Goal: Information Seeking & Learning: Learn about a topic

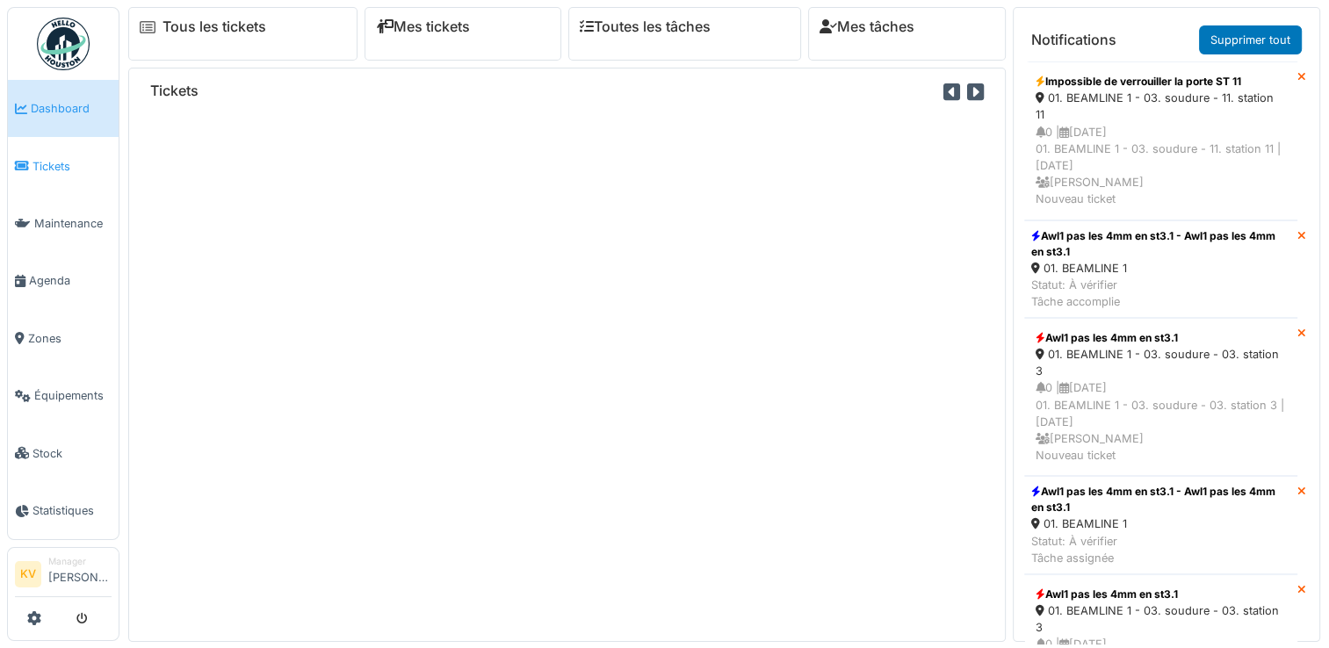
drag, startPoint x: 0, startPoint y: 0, endPoint x: 53, endPoint y: 166, distance: 174.2
click at [53, 166] on span "Tickets" at bounding box center [72, 166] width 79 height 17
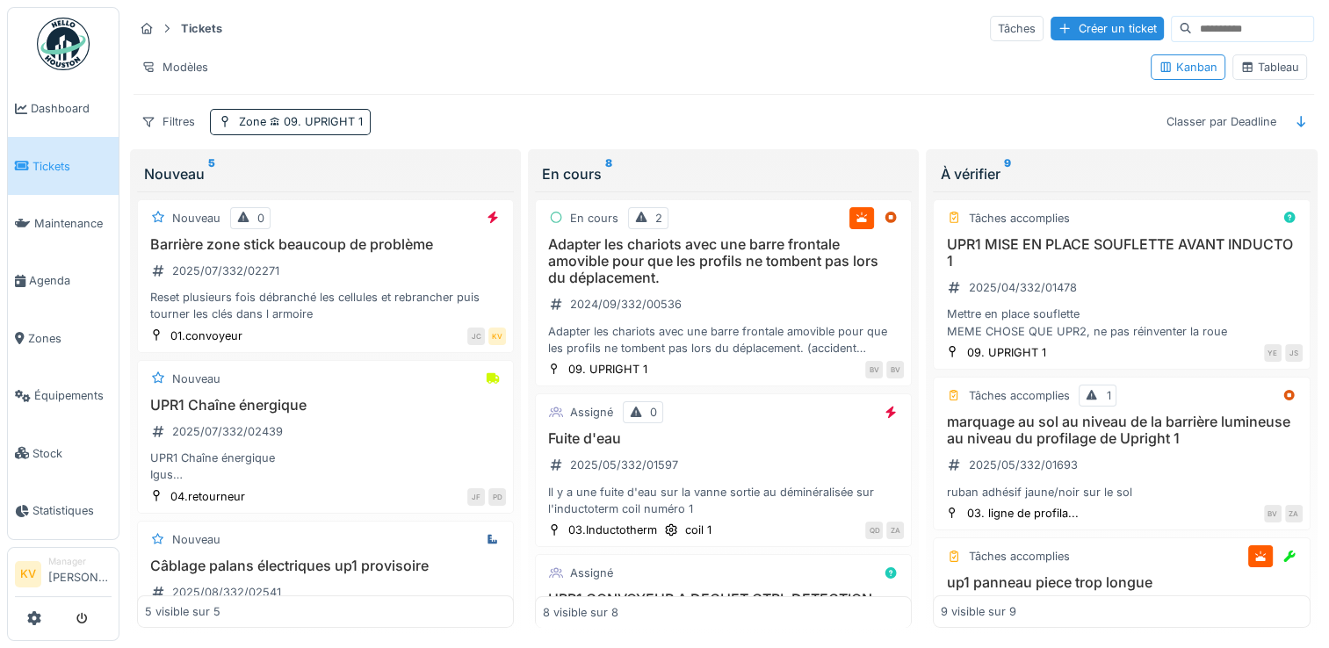
click at [1266, 71] on div "Tableau" at bounding box center [1270, 67] width 59 height 17
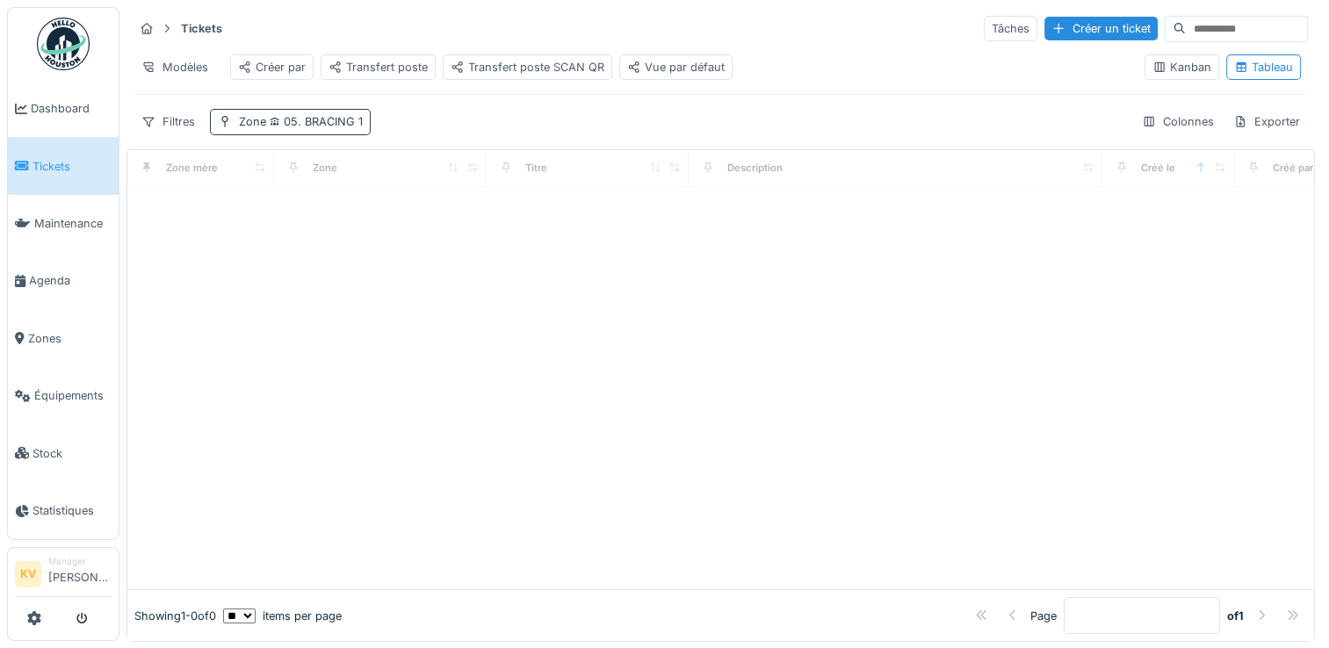
click at [308, 128] on span "05. BRACING 1" at bounding box center [314, 121] width 97 height 13
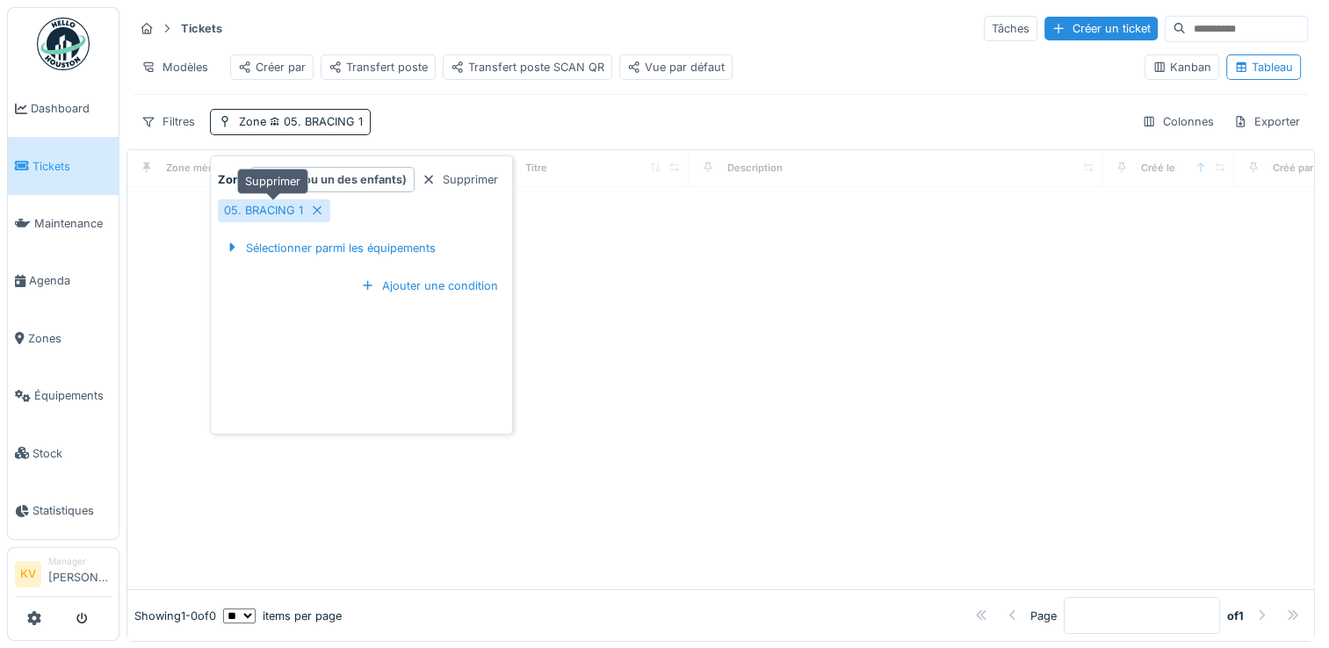
click at [315, 209] on icon at bounding box center [317, 210] width 9 height 9
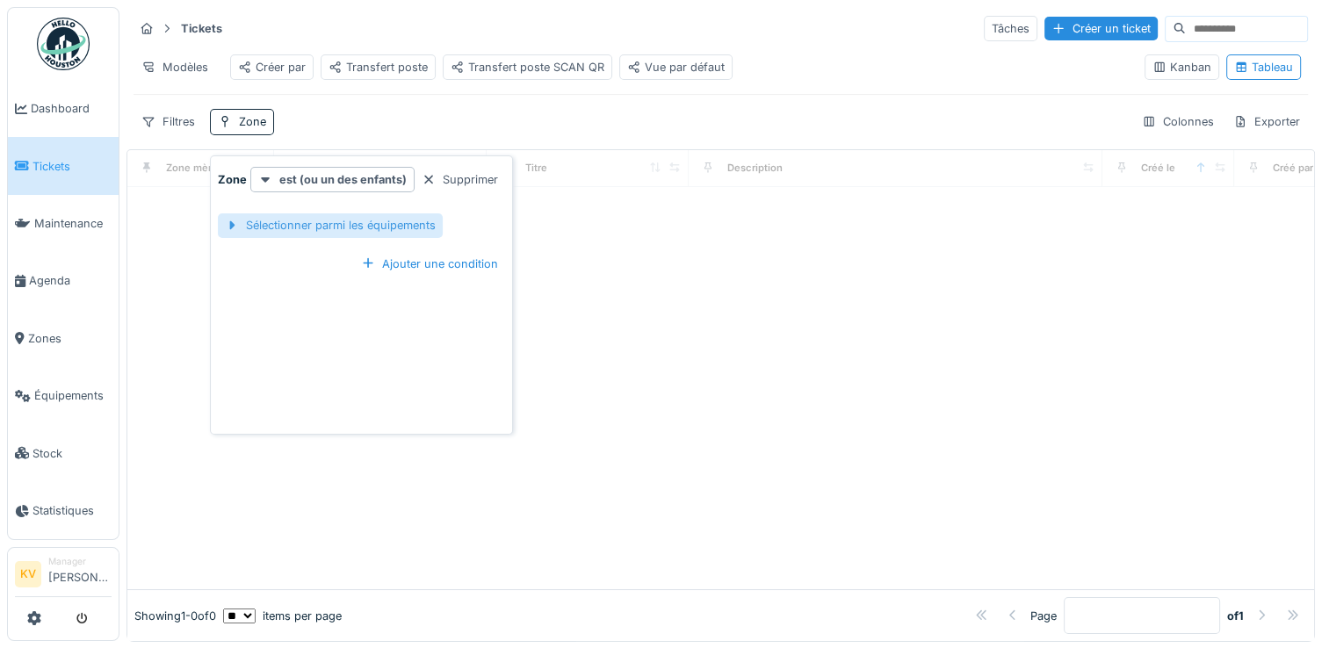
click at [325, 225] on div "Sélectionner parmi les équipements" at bounding box center [330, 226] width 225 height 24
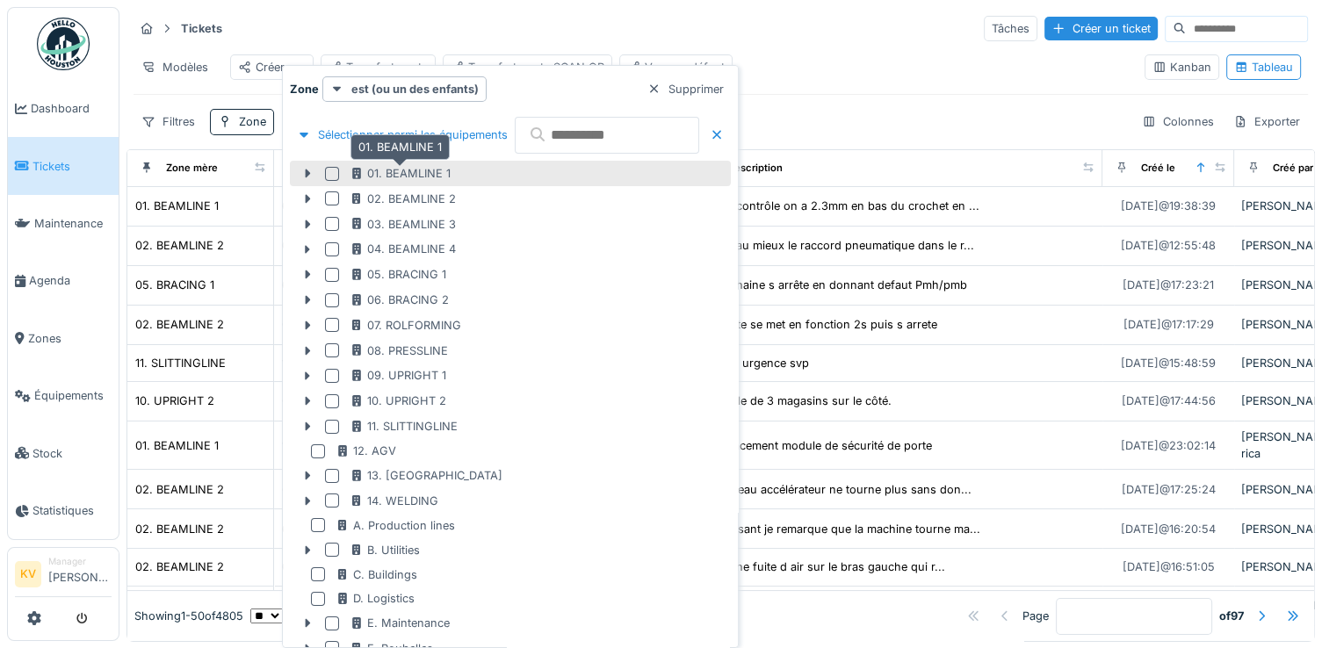
click at [405, 170] on div "01. BEAMLINE 1" at bounding box center [400, 173] width 101 height 17
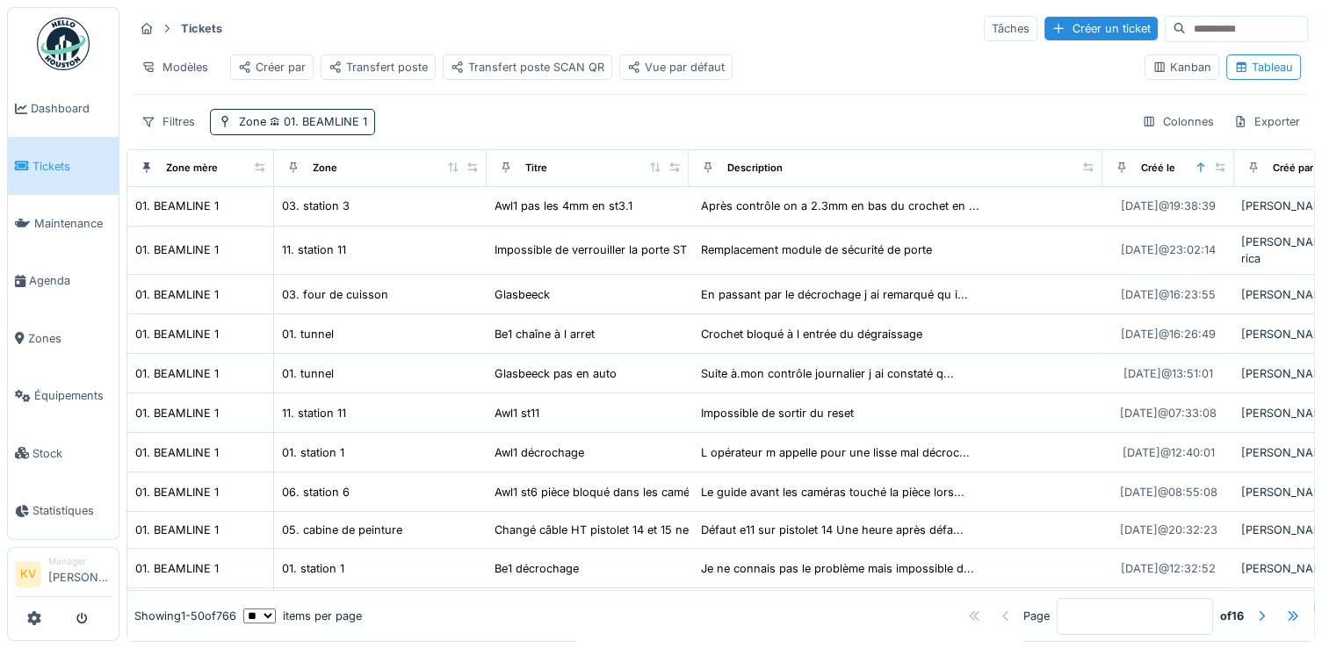
click at [952, 78] on div "Modèles Créer par Transfert poste Transfert poste SCAN QR Vue par défaut" at bounding box center [632, 67] width 997 height 40
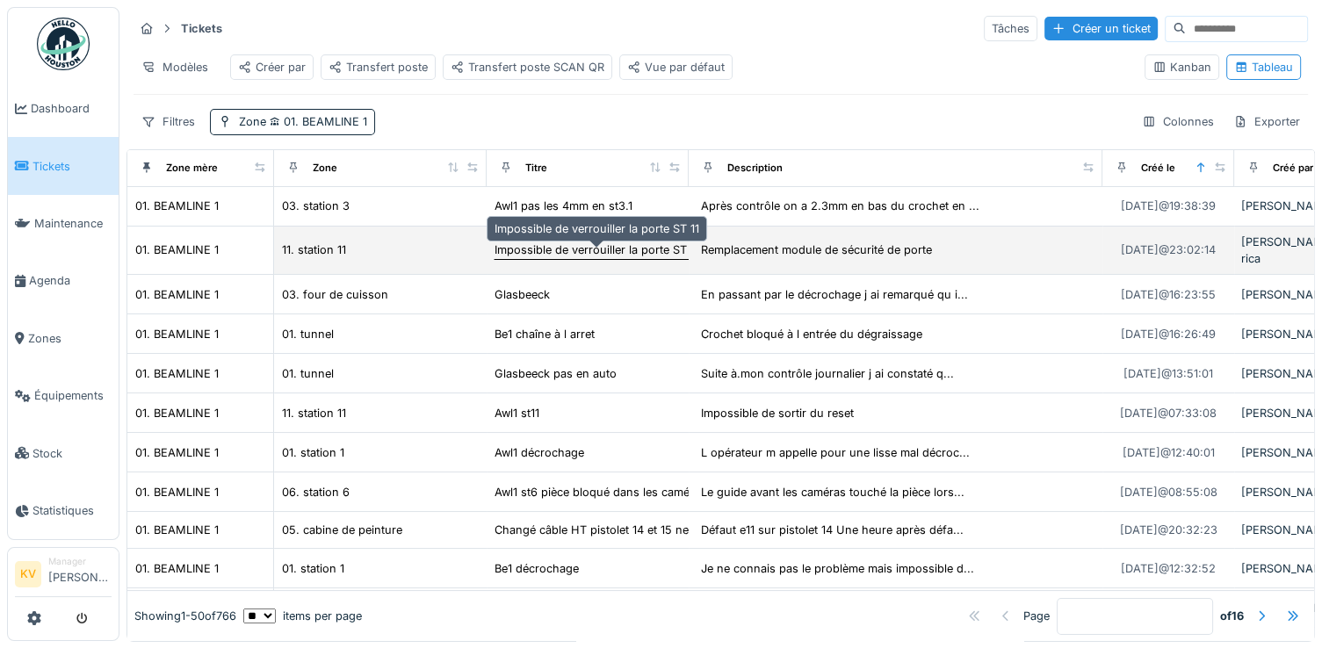
click at [568, 258] on div "Impossible de verrouiller la porte ST 11" at bounding box center [597, 250] width 205 height 17
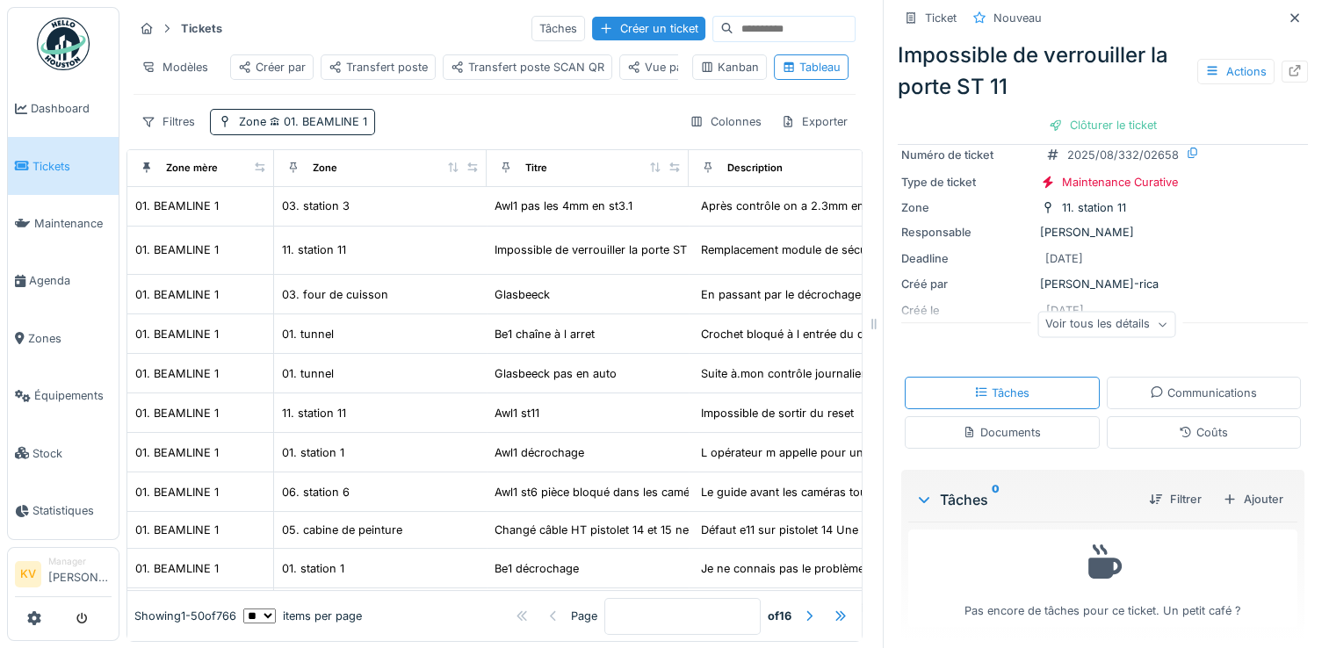
scroll to position [88, 0]
click at [1157, 326] on icon at bounding box center [1162, 325] width 11 height 9
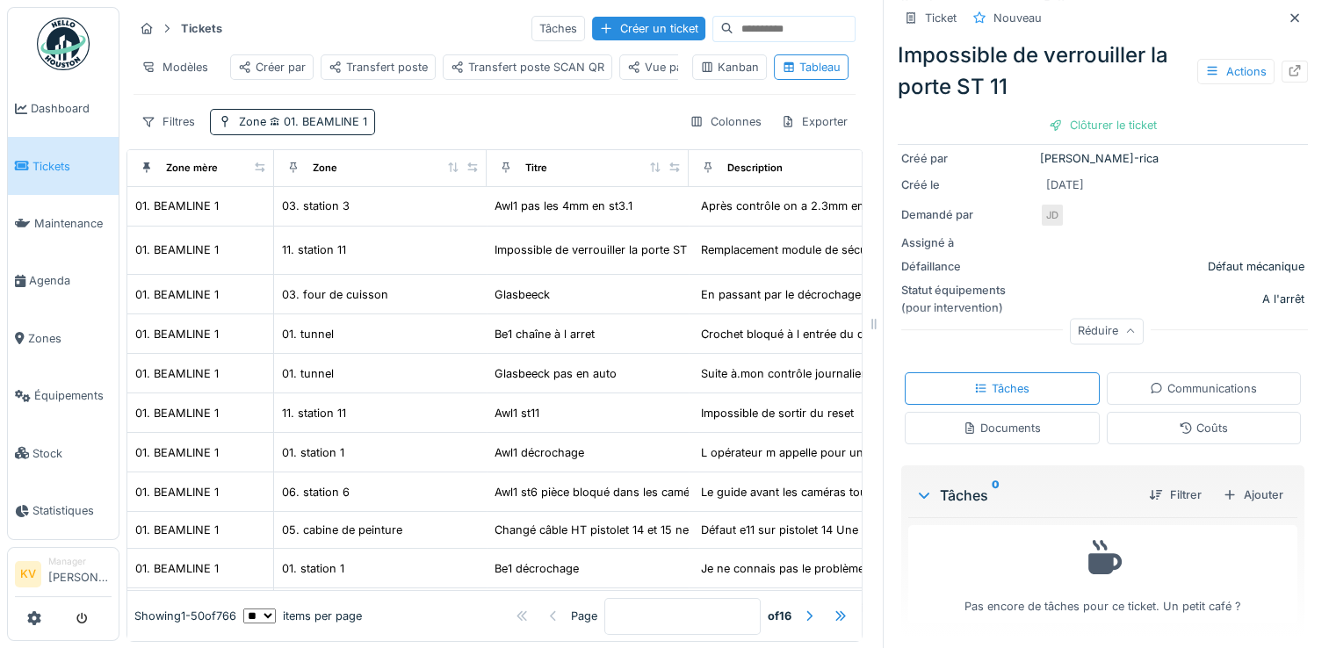
scroll to position [14, 0]
click at [1288, 11] on icon at bounding box center [1295, 16] width 14 height 11
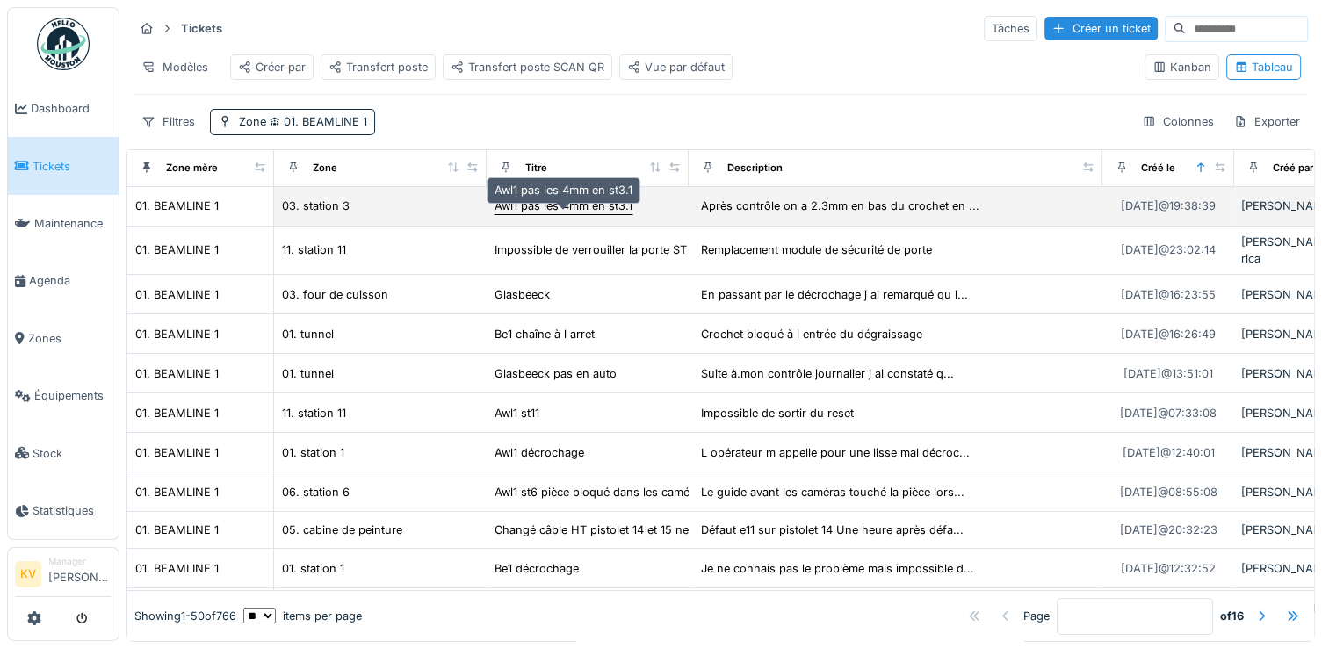
click at [585, 214] on div "Awl1 pas les 4mm en st3.1" at bounding box center [564, 206] width 138 height 17
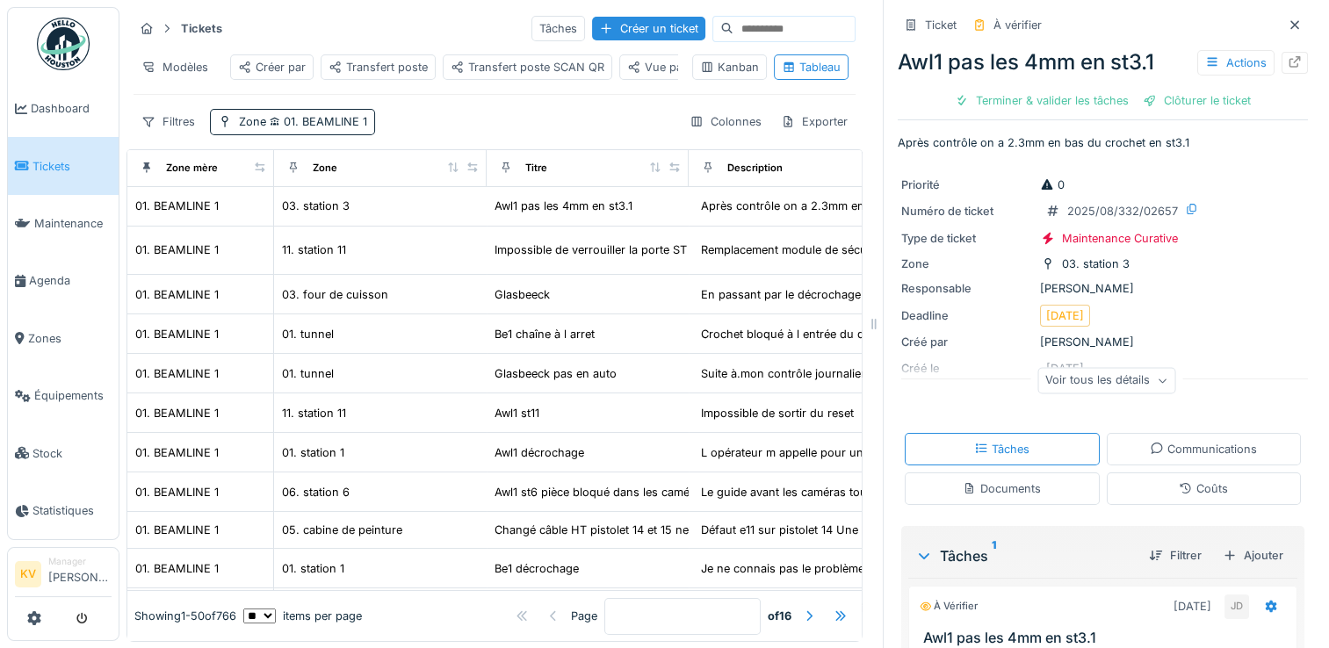
scroll to position [35, 0]
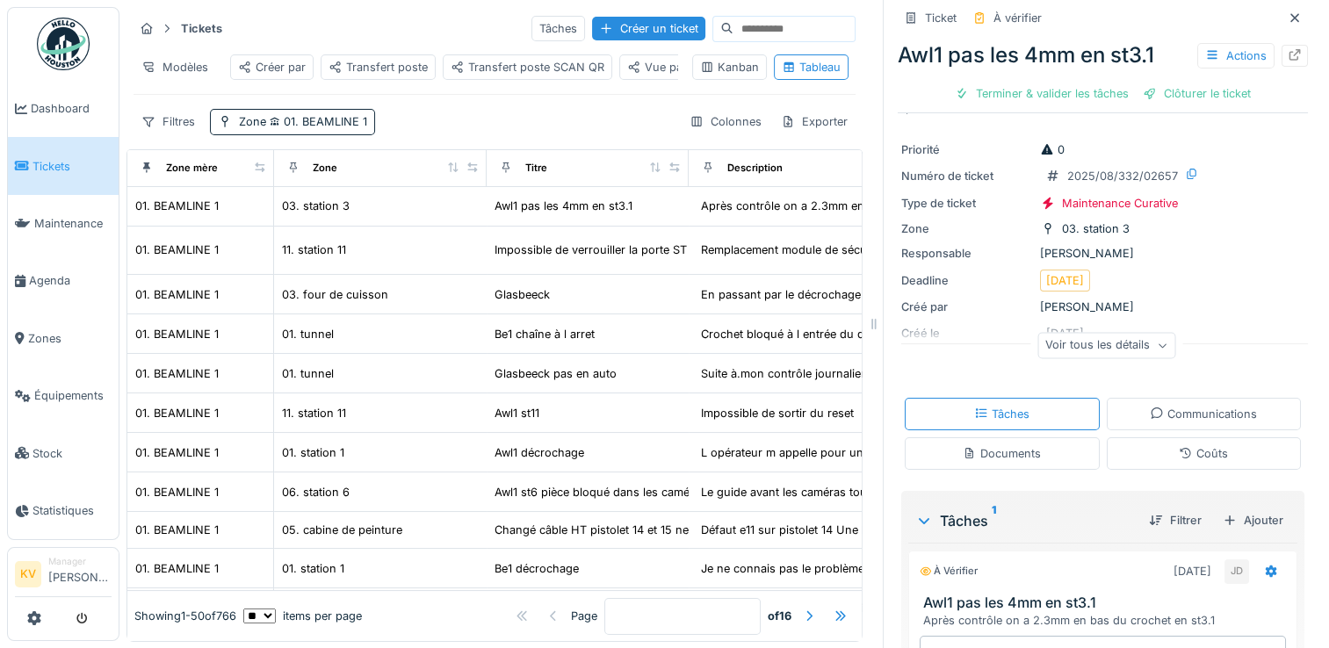
click at [1157, 345] on icon at bounding box center [1162, 346] width 11 height 9
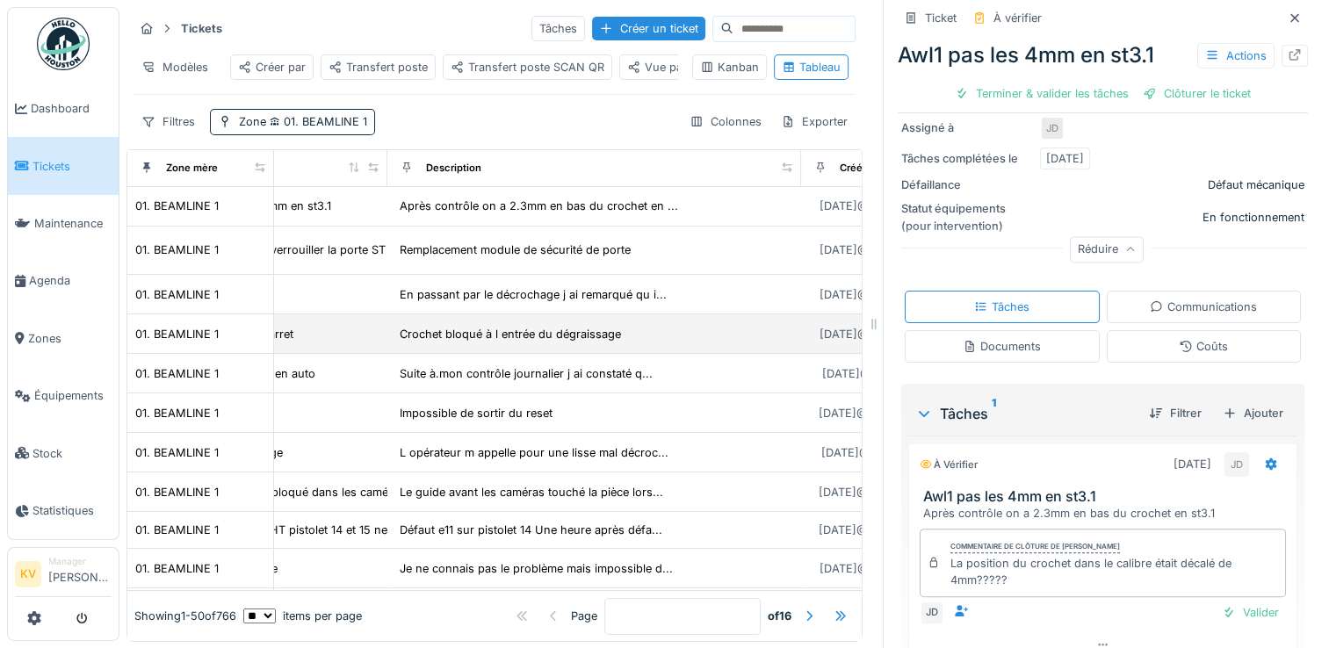
scroll to position [0, 288]
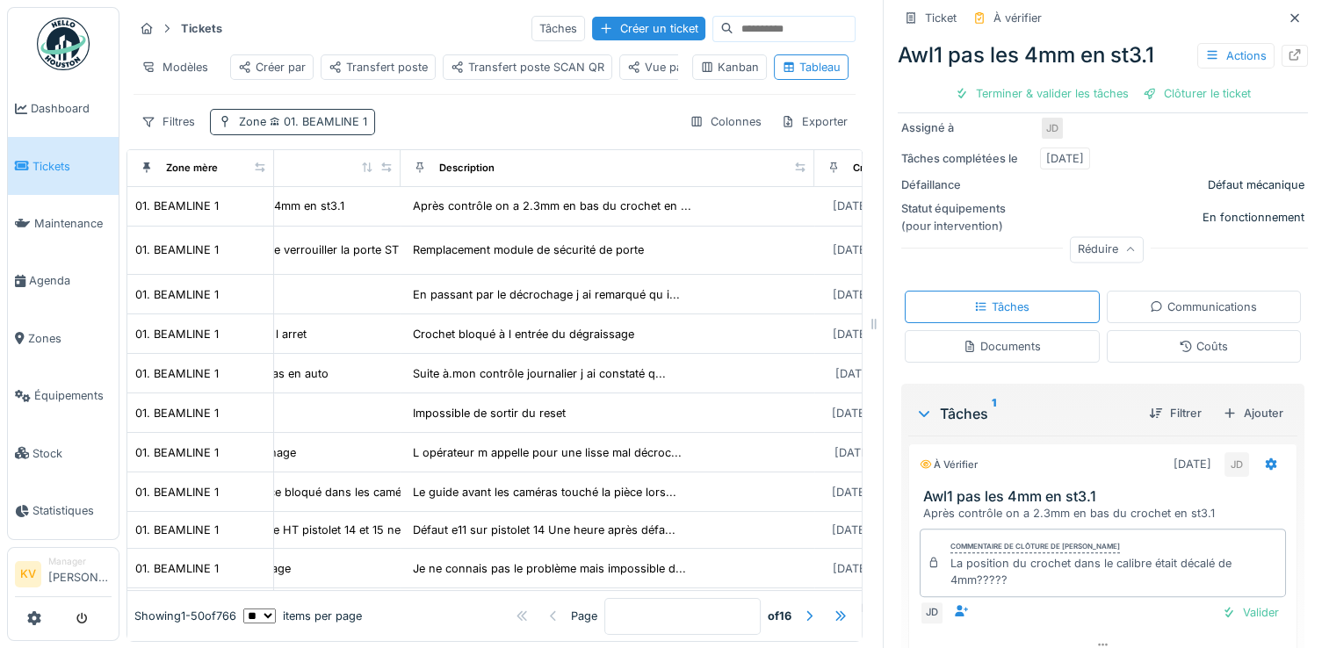
click at [308, 128] on span "01. BEAMLINE 1" at bounding box center [316, 121] width 101 height 13
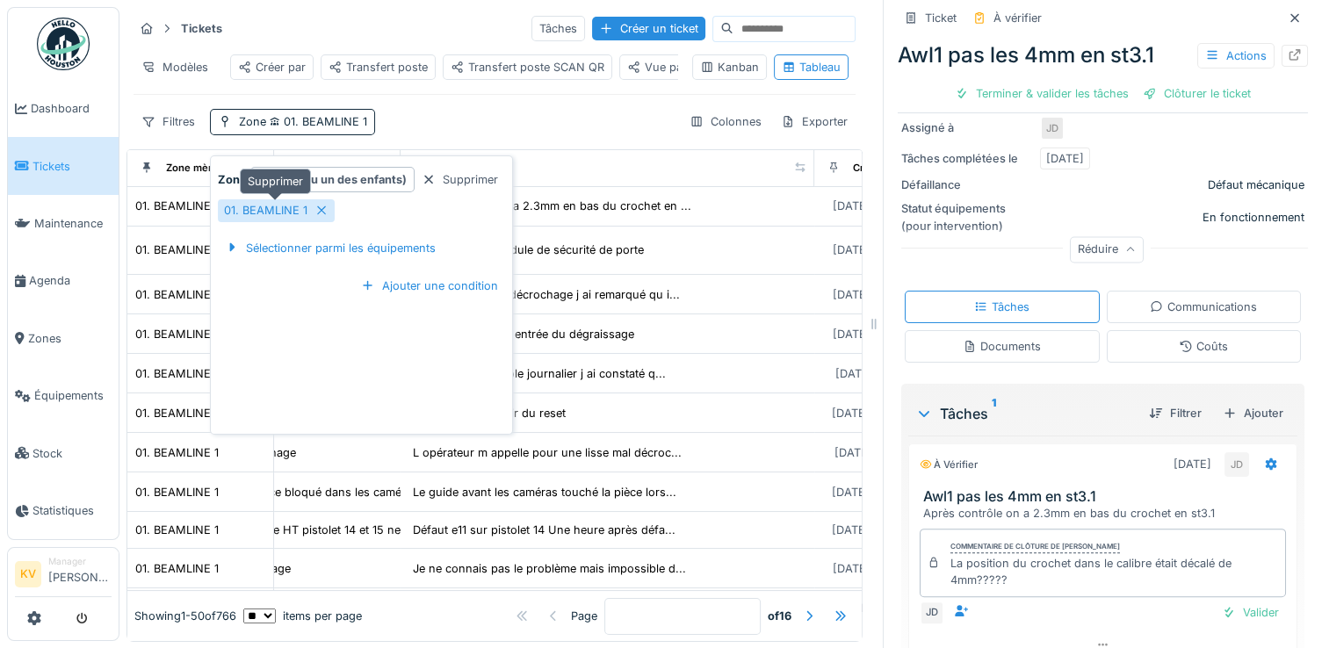
click at [315, 214] on icon at bounding box center [322, 210] width 14 height 11
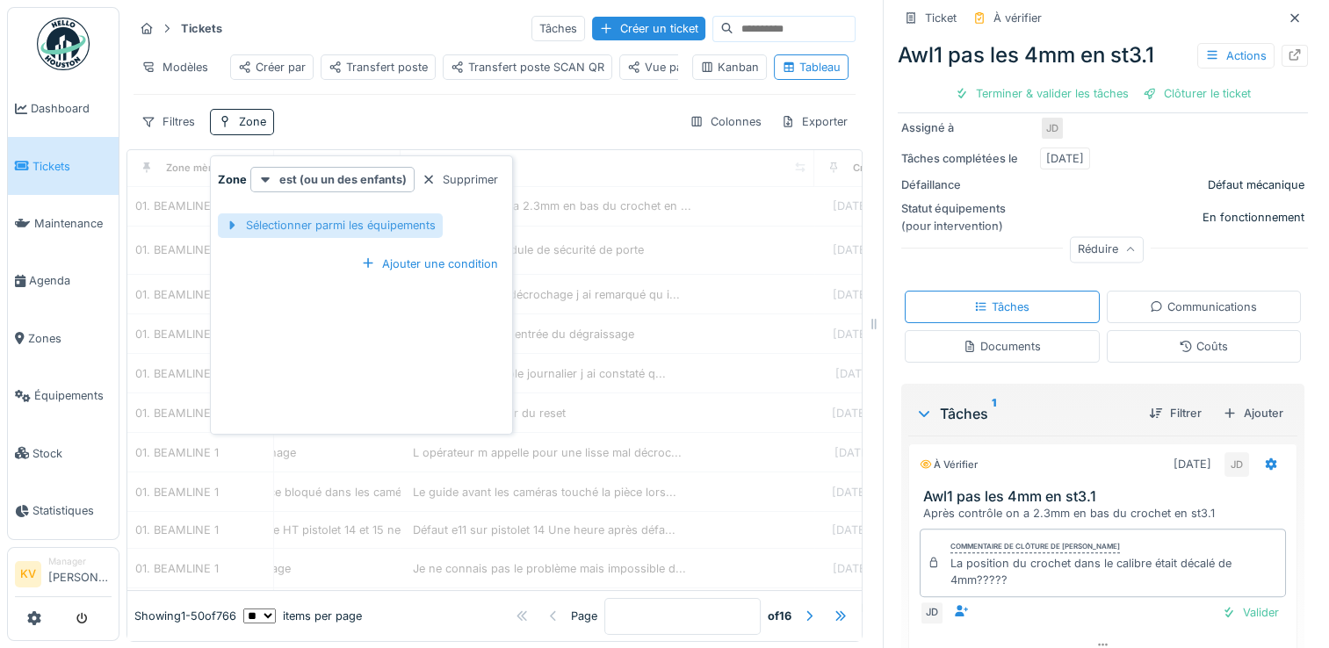
click at [323, 228] on div "Sélectionner parmi les équipements" at bounding box center [330, 226] width 225 height 24
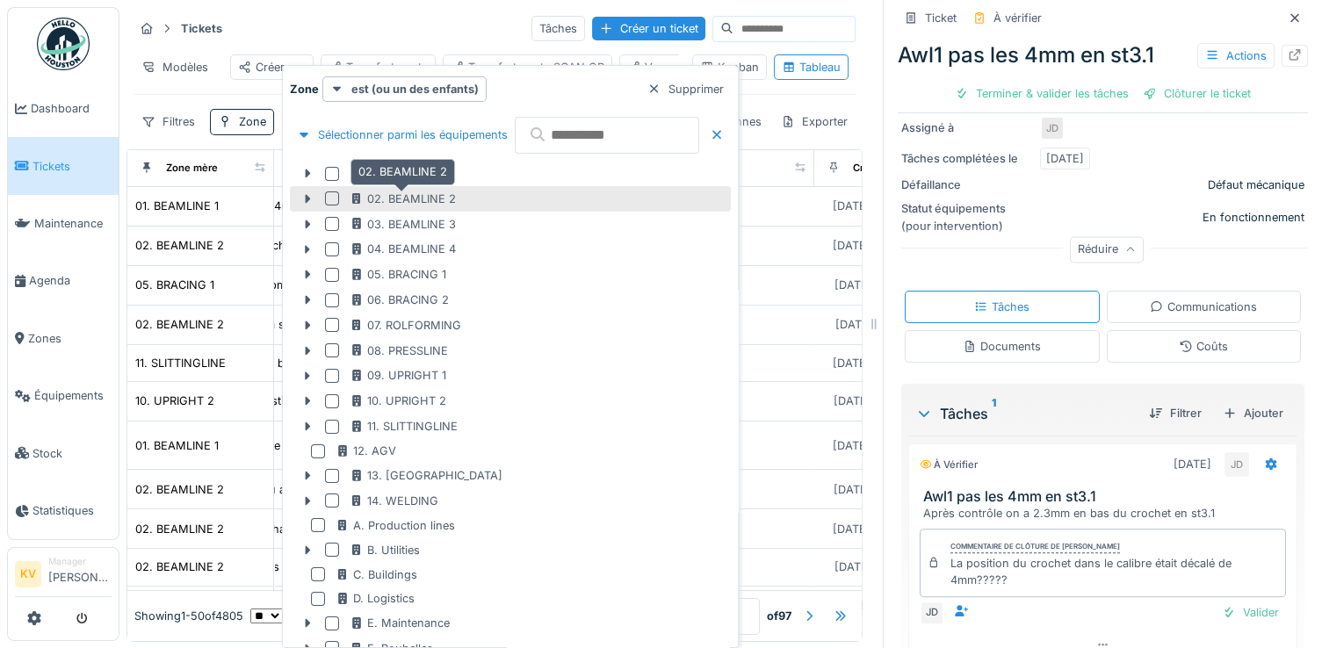
click at [374, 197] on div "02. BEAMLINE 2" at bounding box center [403, 199] width 106 height 17
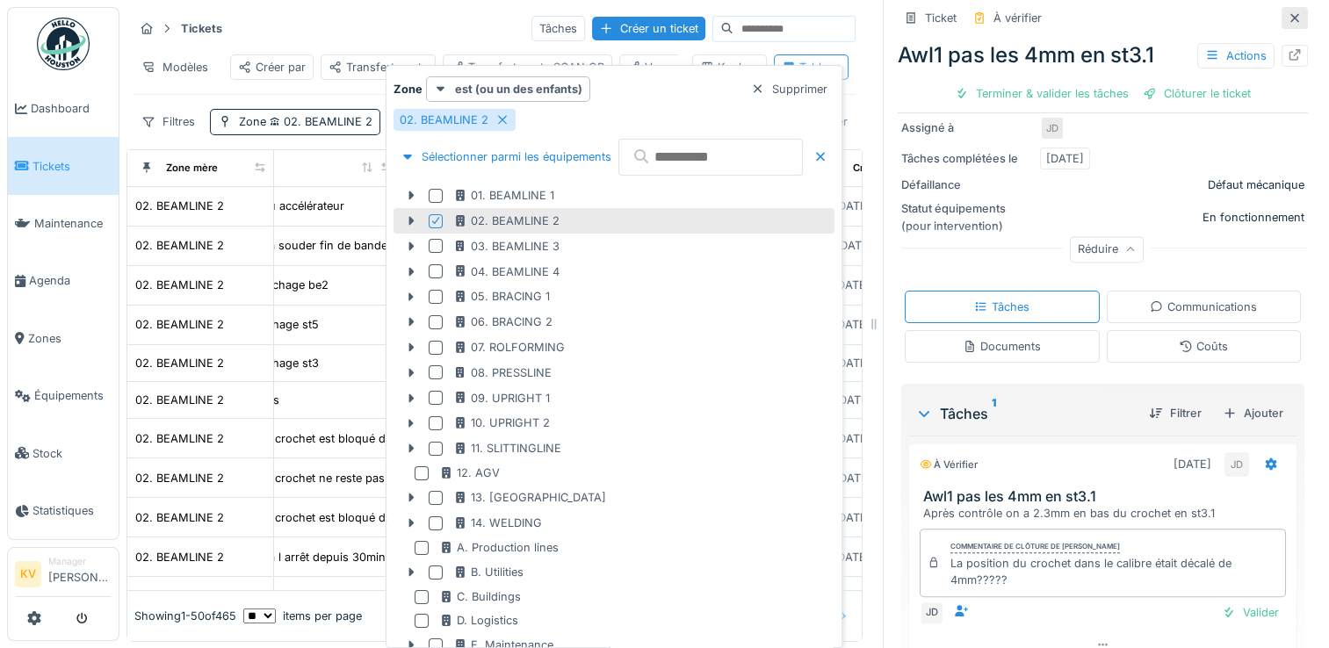
click at [1291, 19] on icon at bounding box center [1295, 17] width 9 height 9
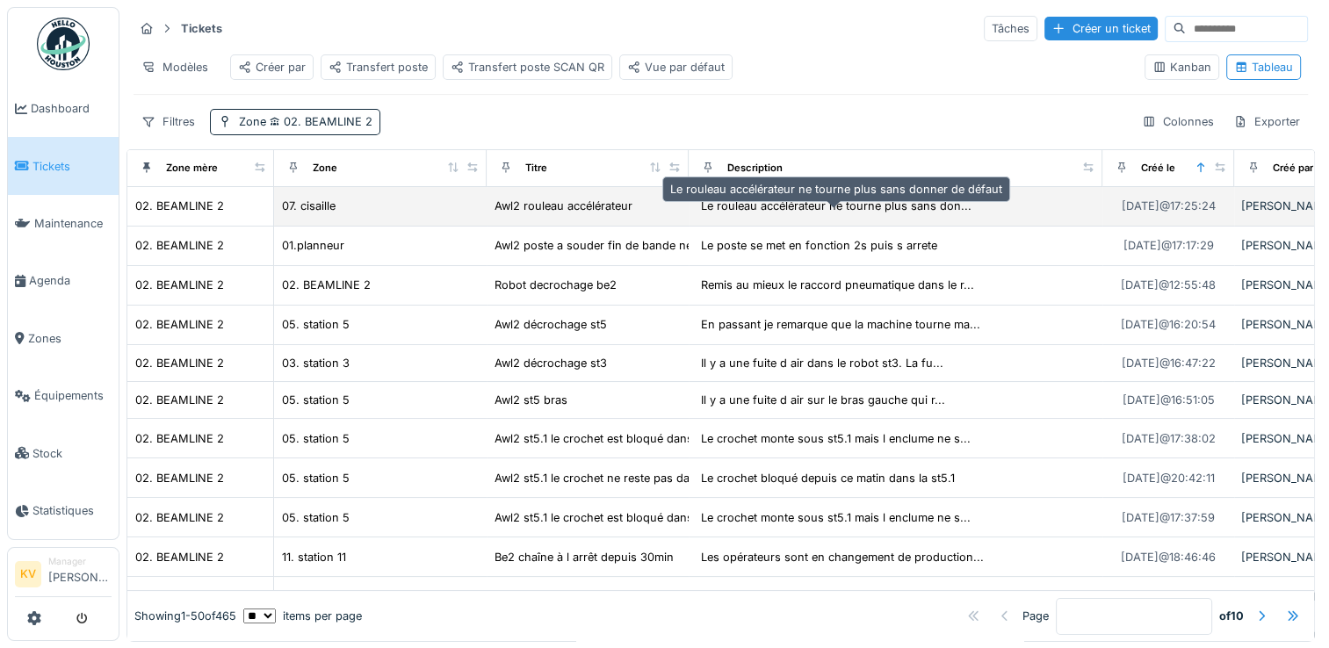
click at [752, 214] on div "Le rouleau accélérateur ne tourne plus sans don..." at bounding box center [836, 206] width 271 height 17
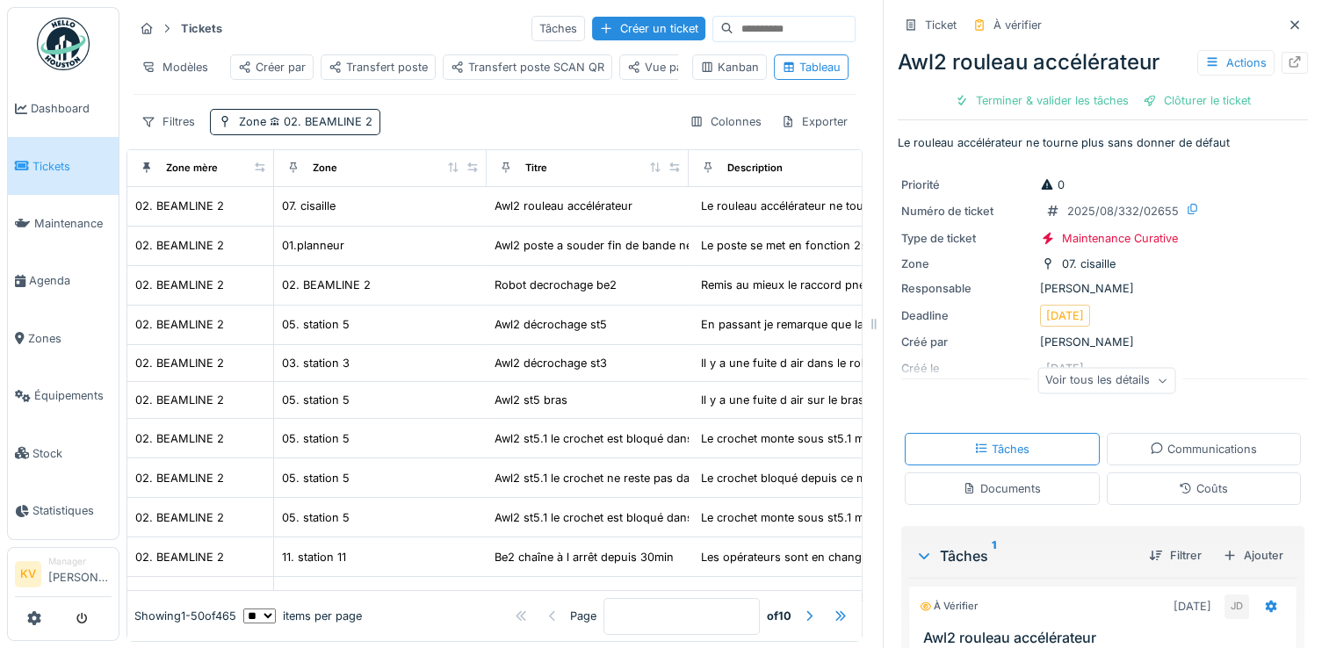
click at [1157, 380] on icon at bounding box center [1162, 381] width 11 height 9
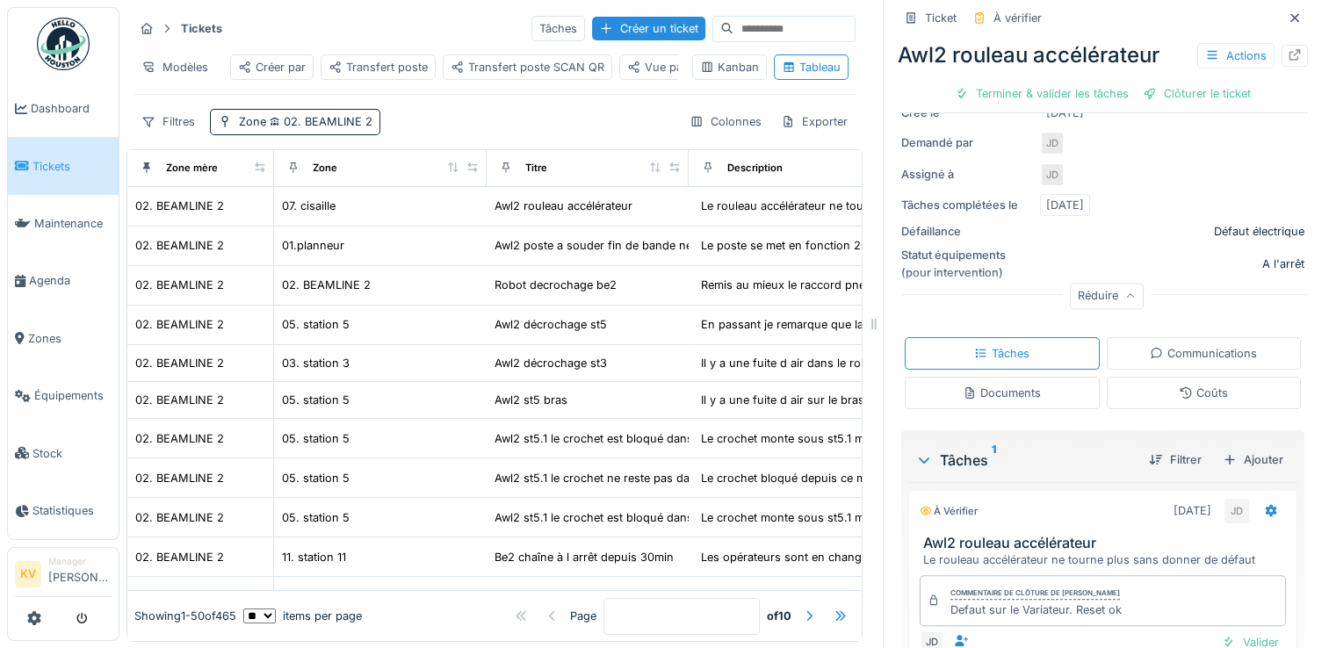
scroll to position [351, 0]
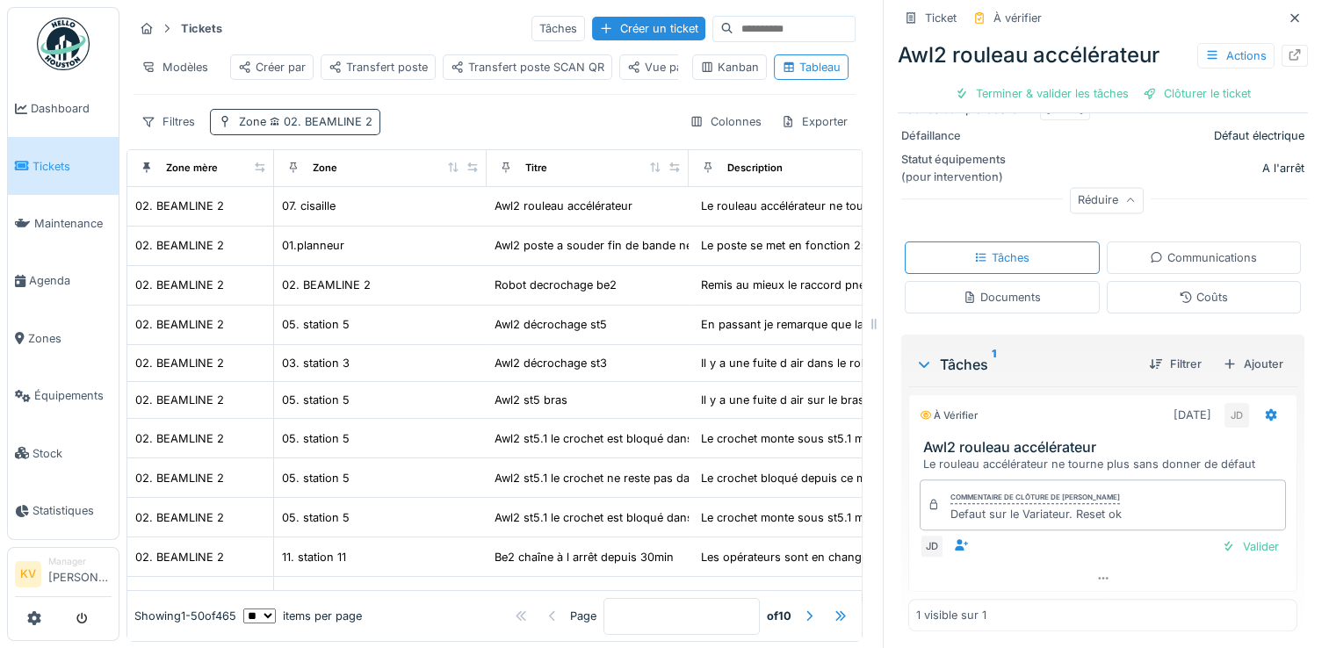
click at [356, 128] on span "02. BEAMLINE 2" at bounding box center [319, 121] width 106 height 13
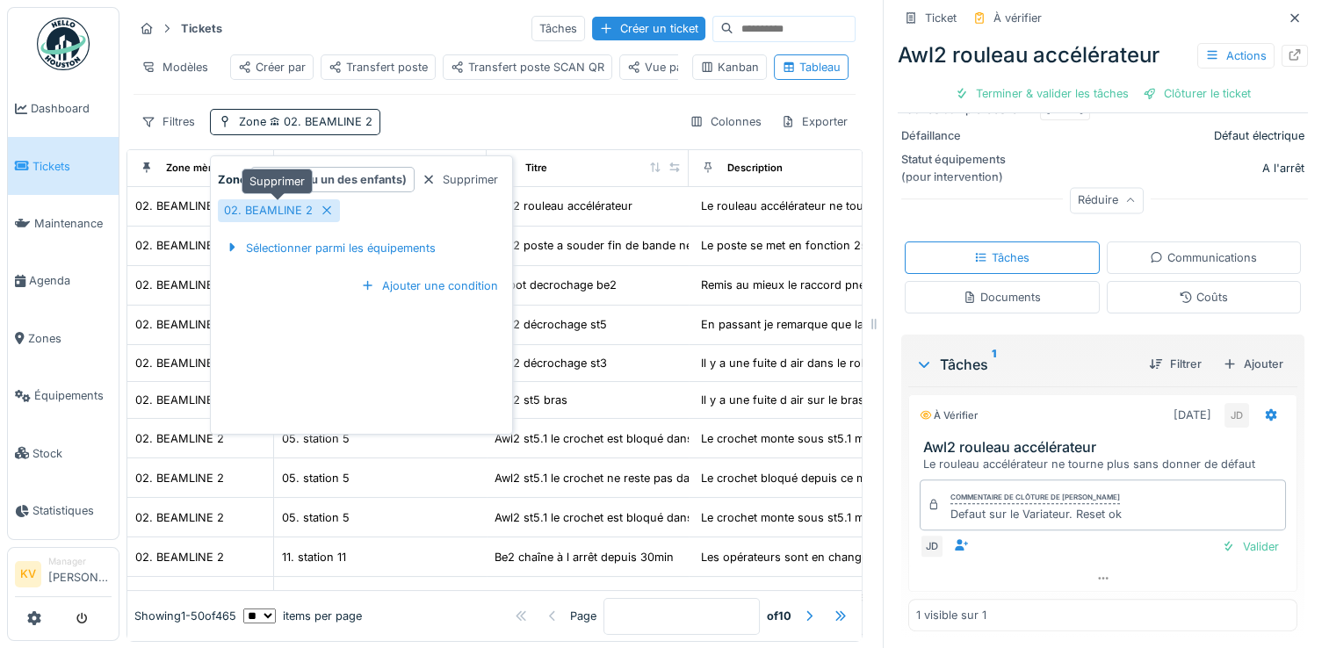
click at [324, 213] on icon at bounding box center [327, 210] width 14 height 11
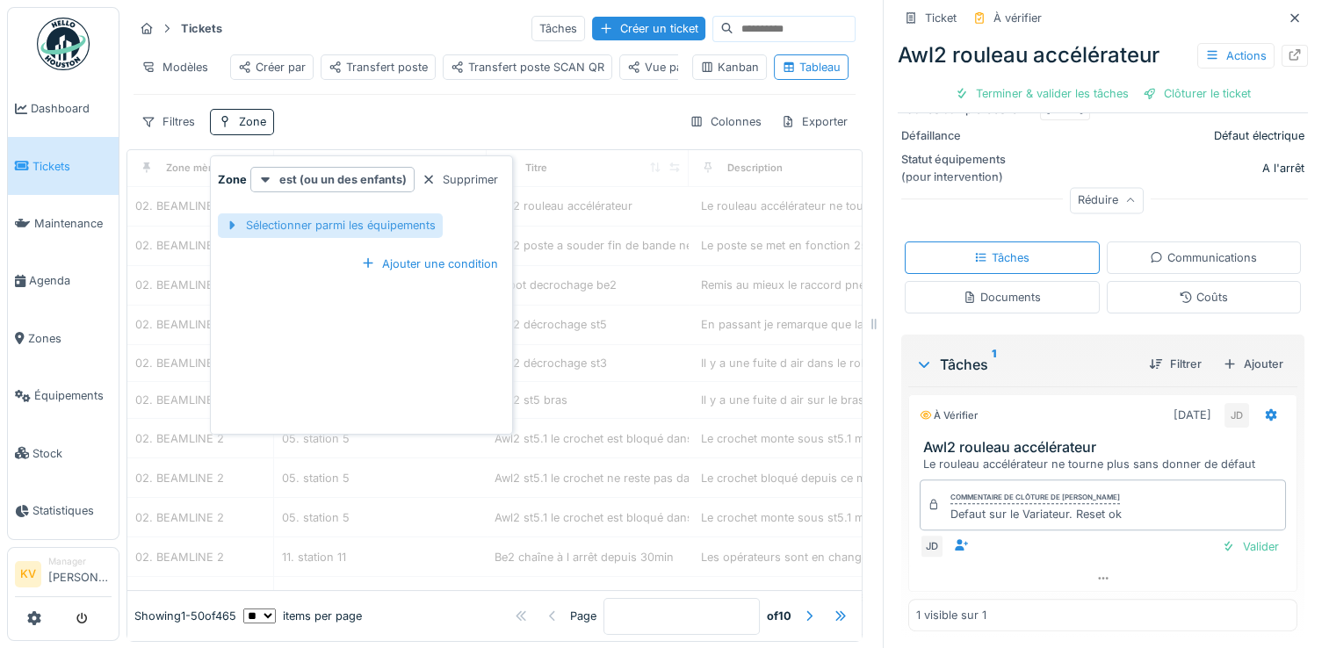
click at [317, 226] on div "Sélectionner parmi les équipements" at bounding box center [330, 226] width 225 height 24
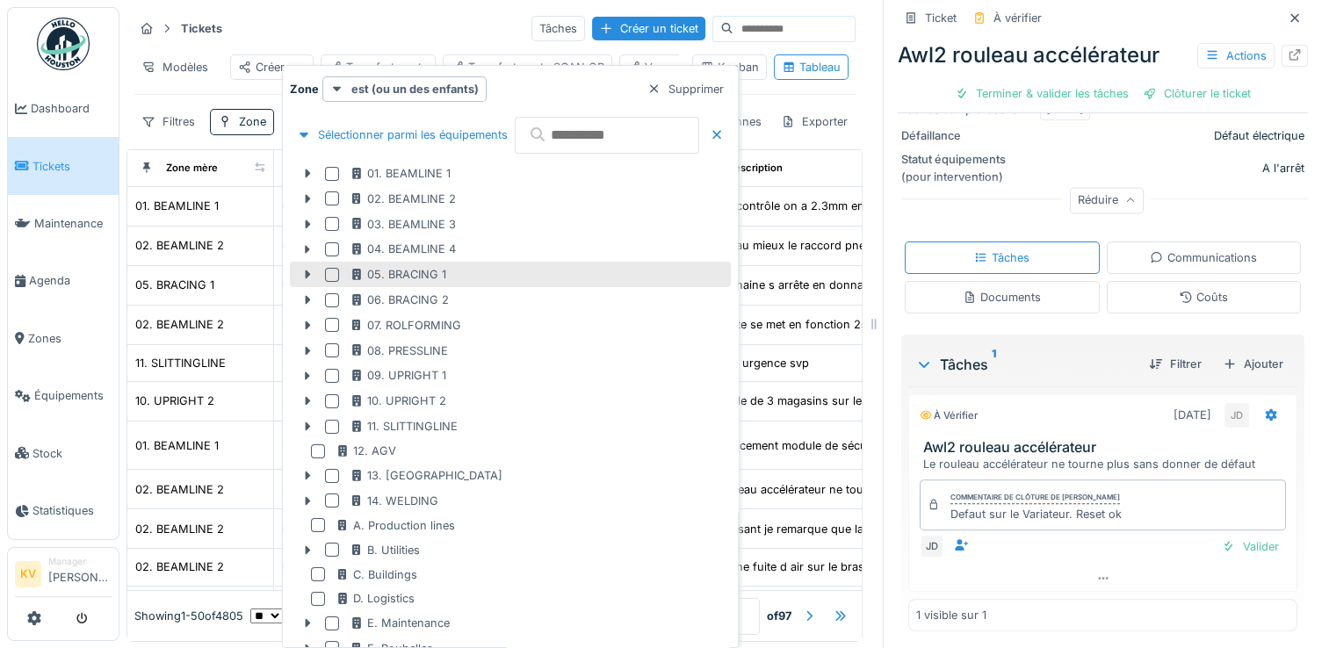
click at [335, 279] on div at bounding box center [332, 275] width 14 height 14
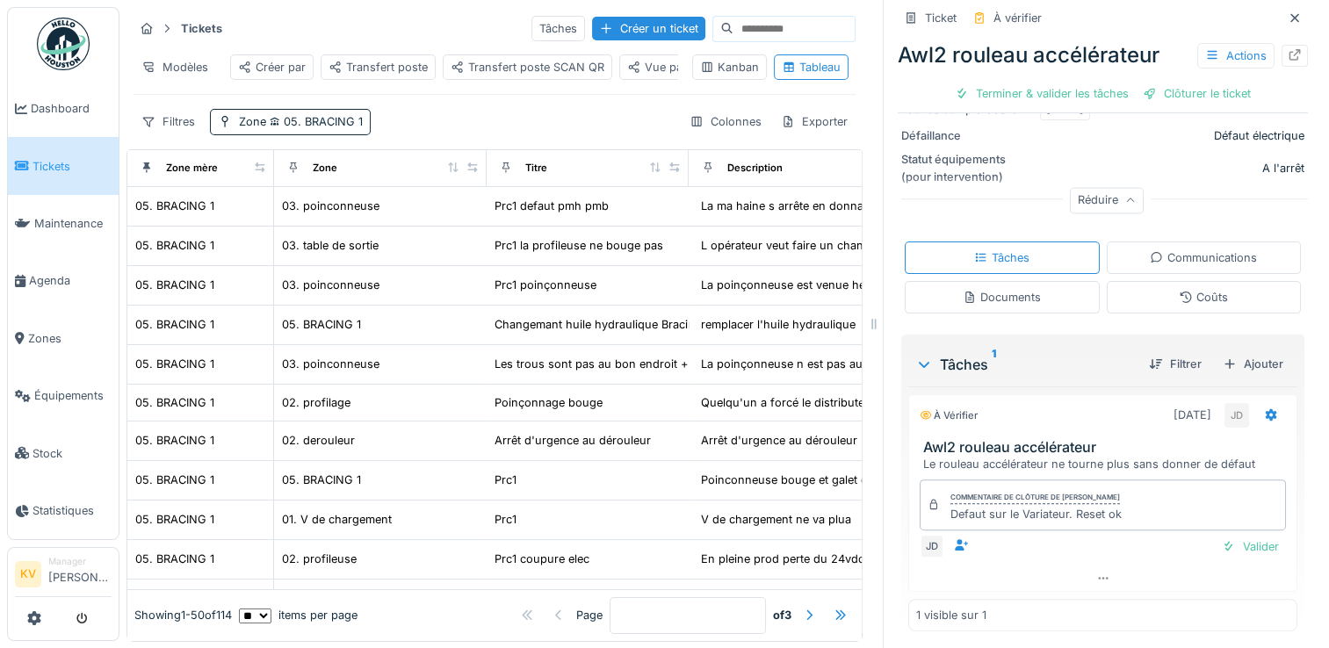
click at [403, 30] on div "Tickets Tâches Créer un ticket" at bounding box center [495, 28] width 722 height 29
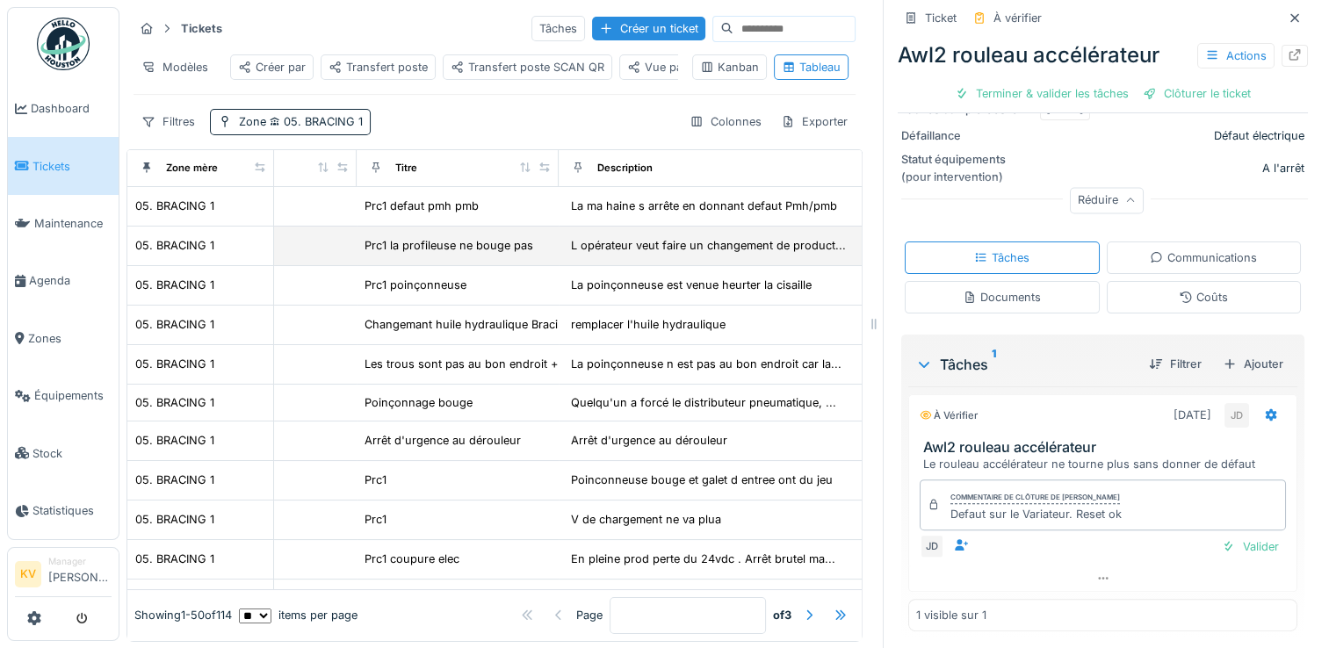
scroll to position [0, 144]
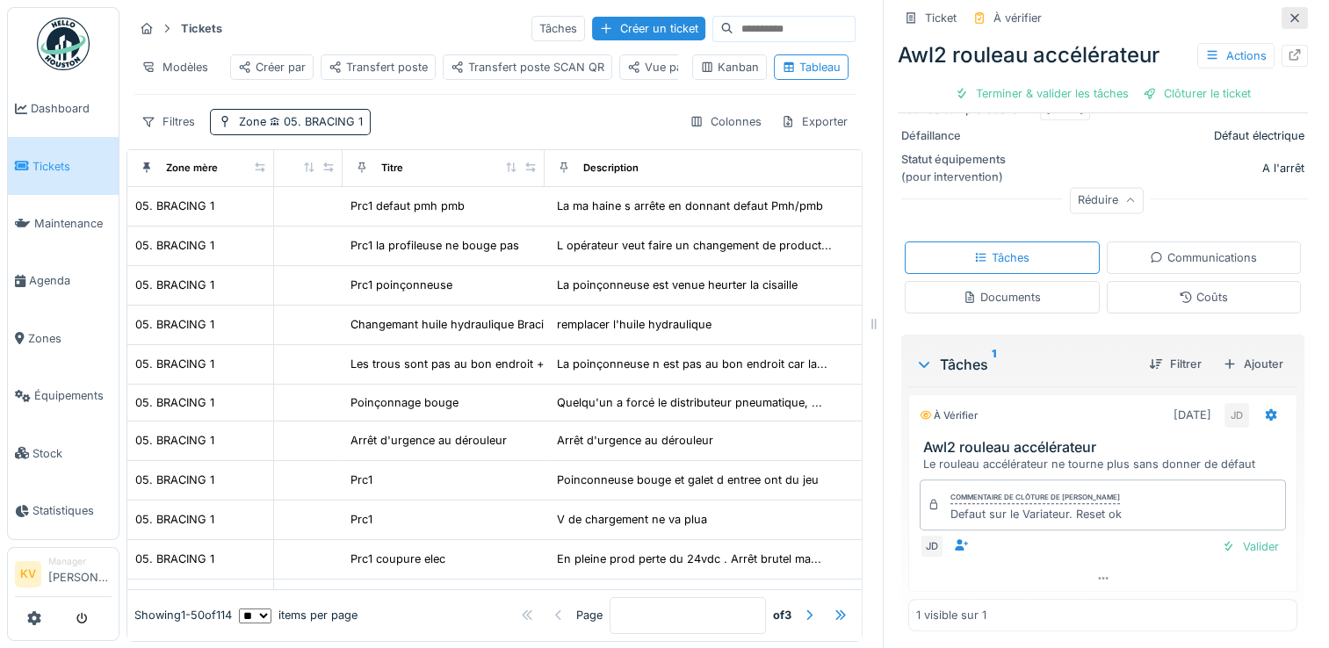
click at [1282, 18] on div at bounding box center [1295, 18] width 26 height 22
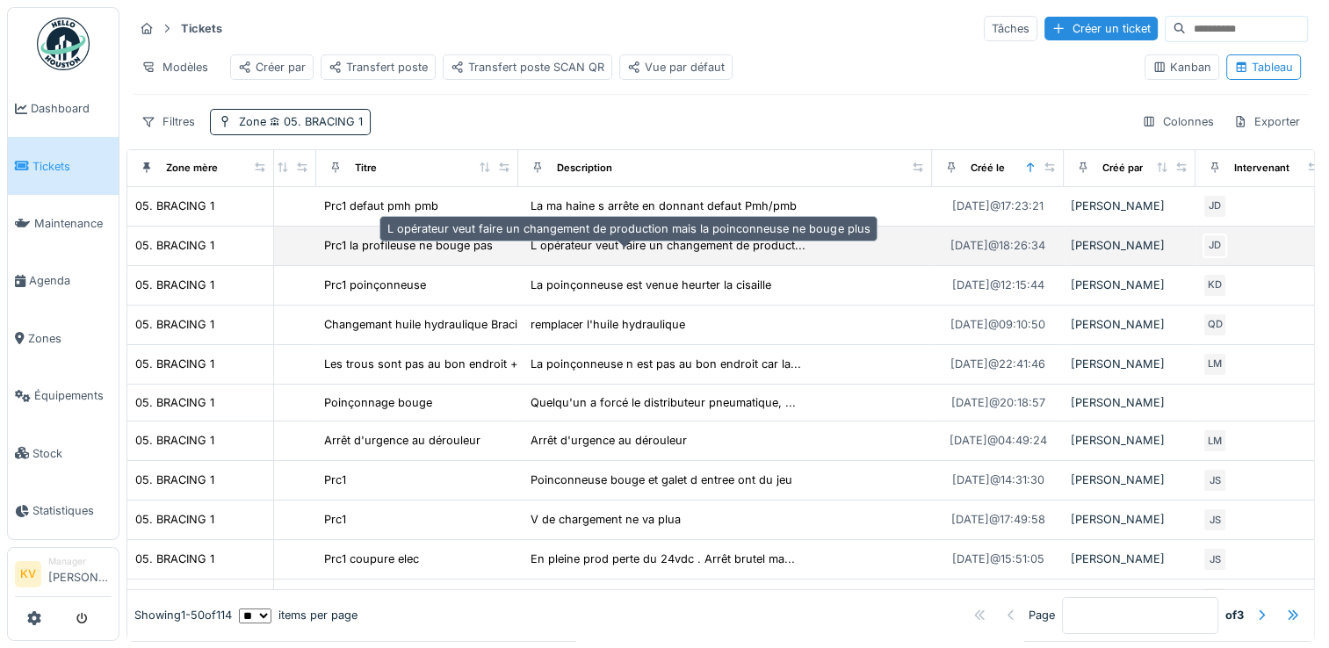
scroll to position [0, 213]
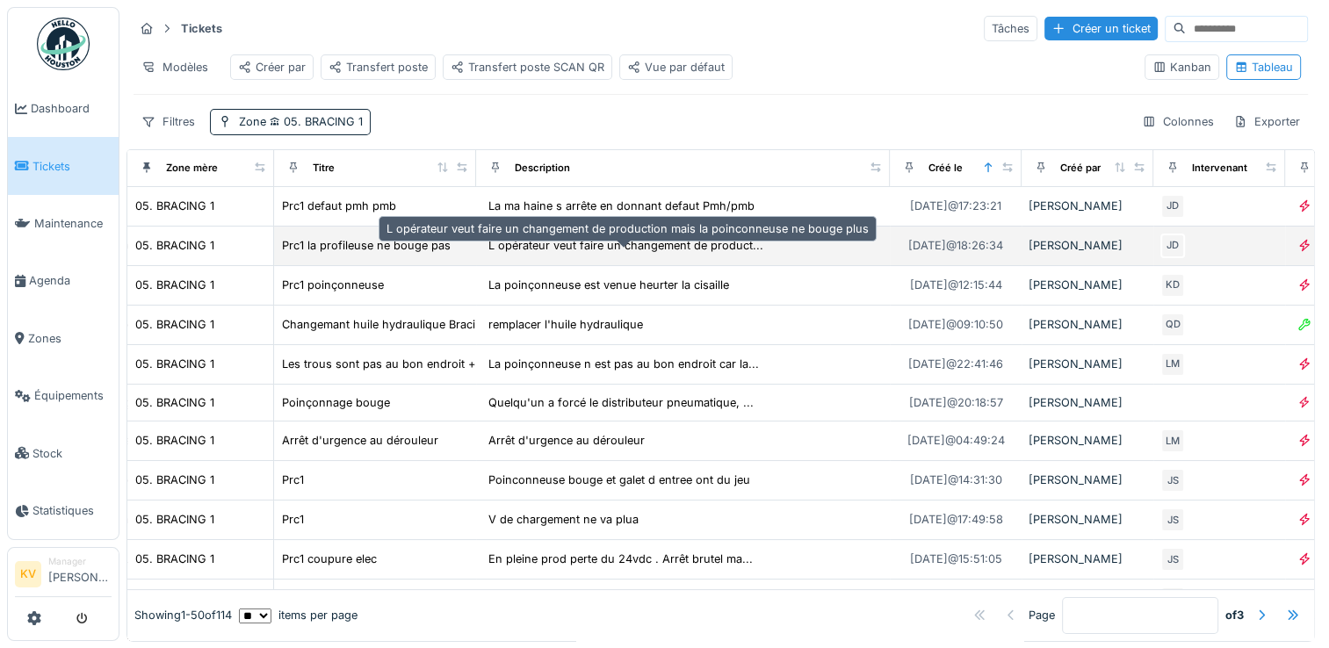
click at [717, 254] on div "L opérateur veut faire un changement de product..." at bounding box center [626, 245] width 275 height 17
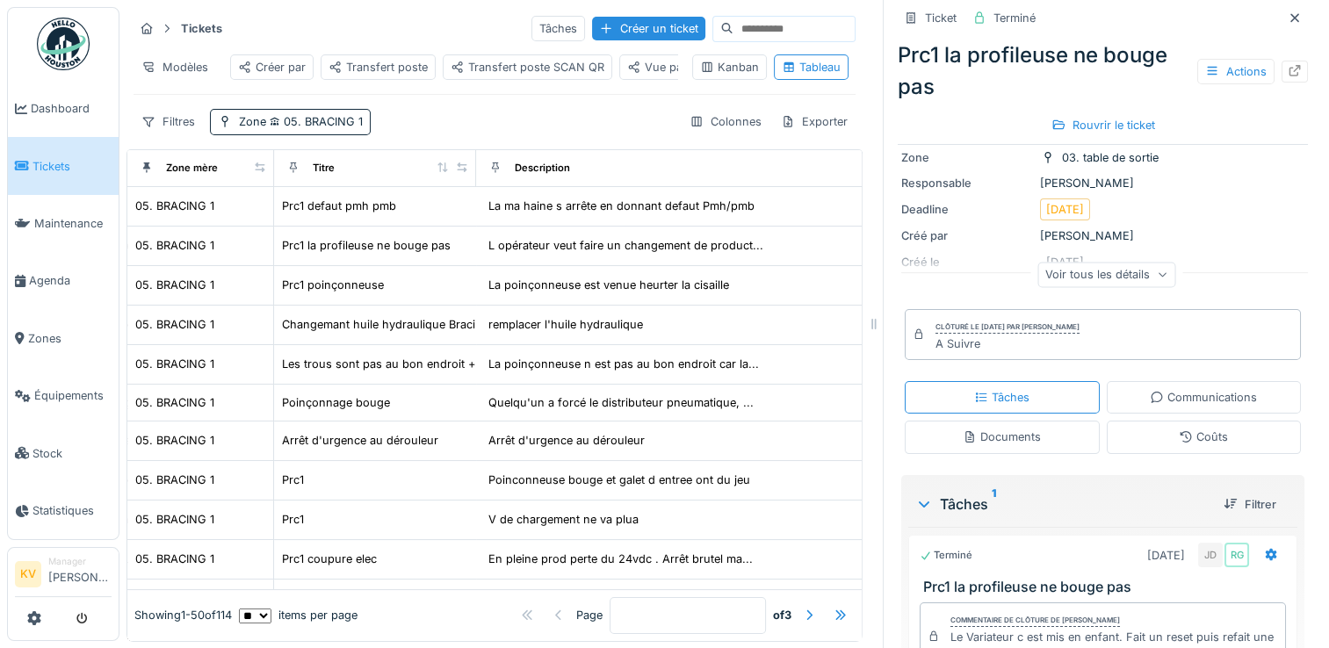
scroll to position [274, 0]
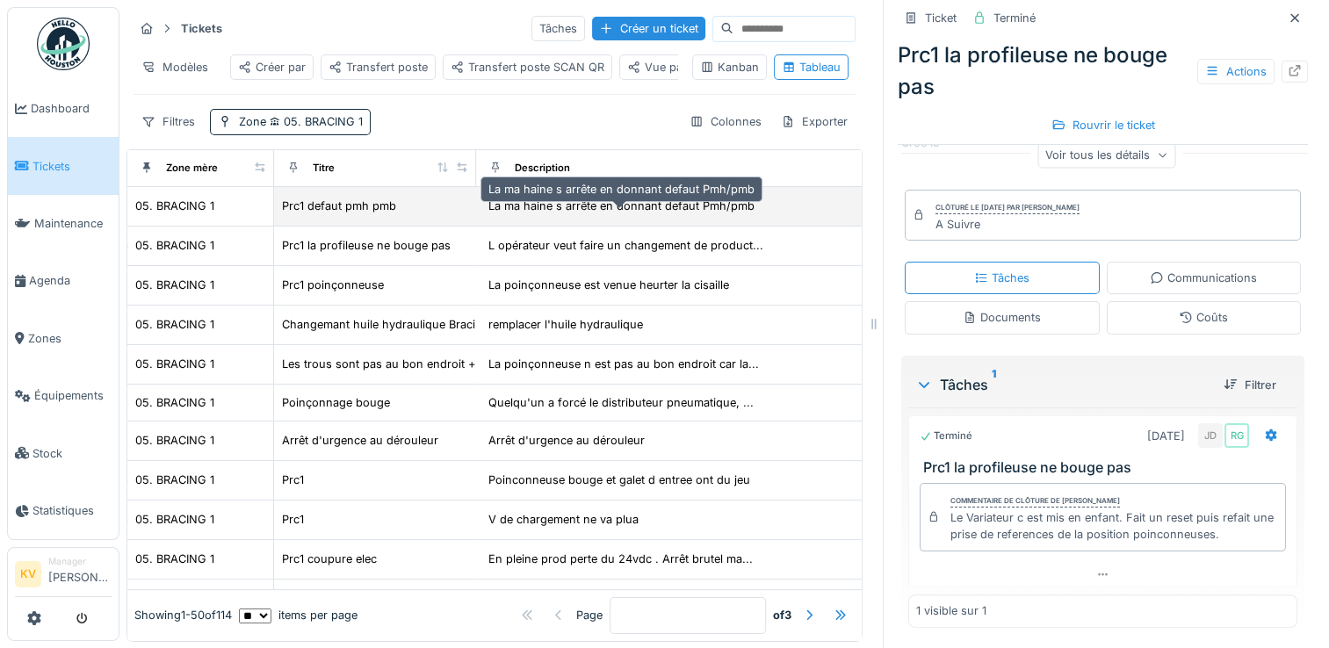
click at [697, 214] on div "La ma haine s arrête en donnant defaut Pmh/pmb" at bounding box center [622, 206] width 266 height 17
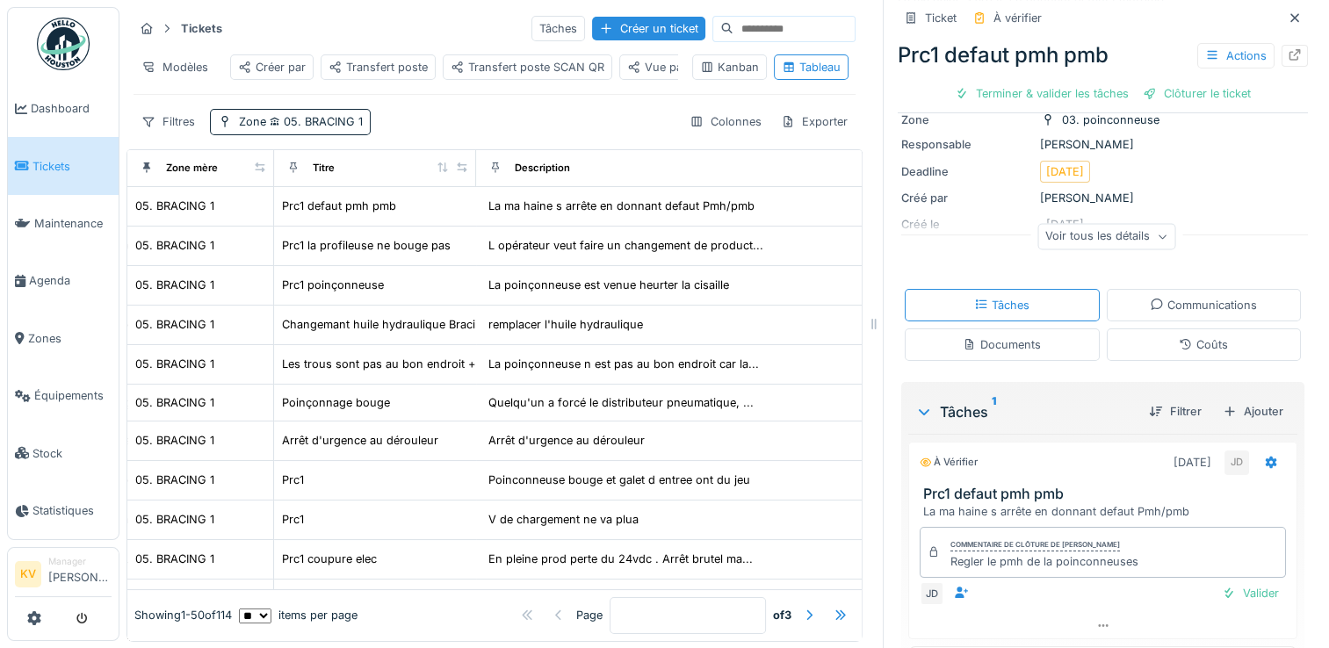
scroll to position [195, 0]
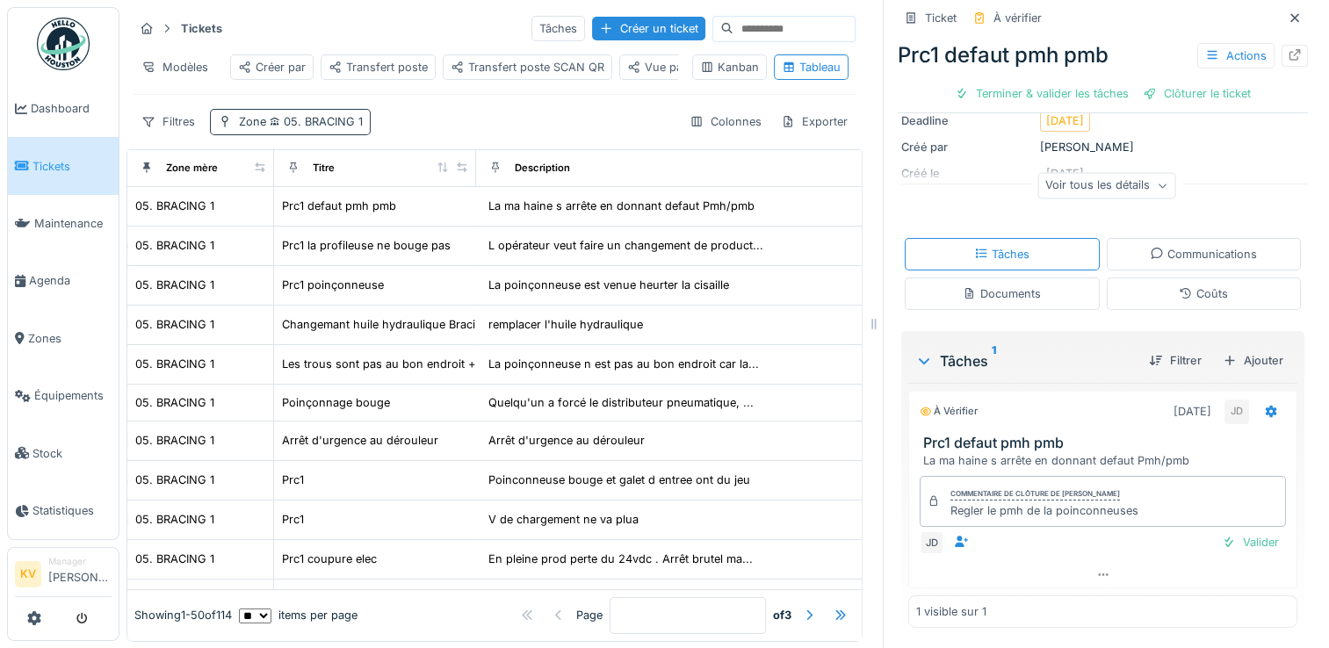
click at [320, 127] on span "05. BRACING 1" at bounding box center [314, 121] width 97 height 13
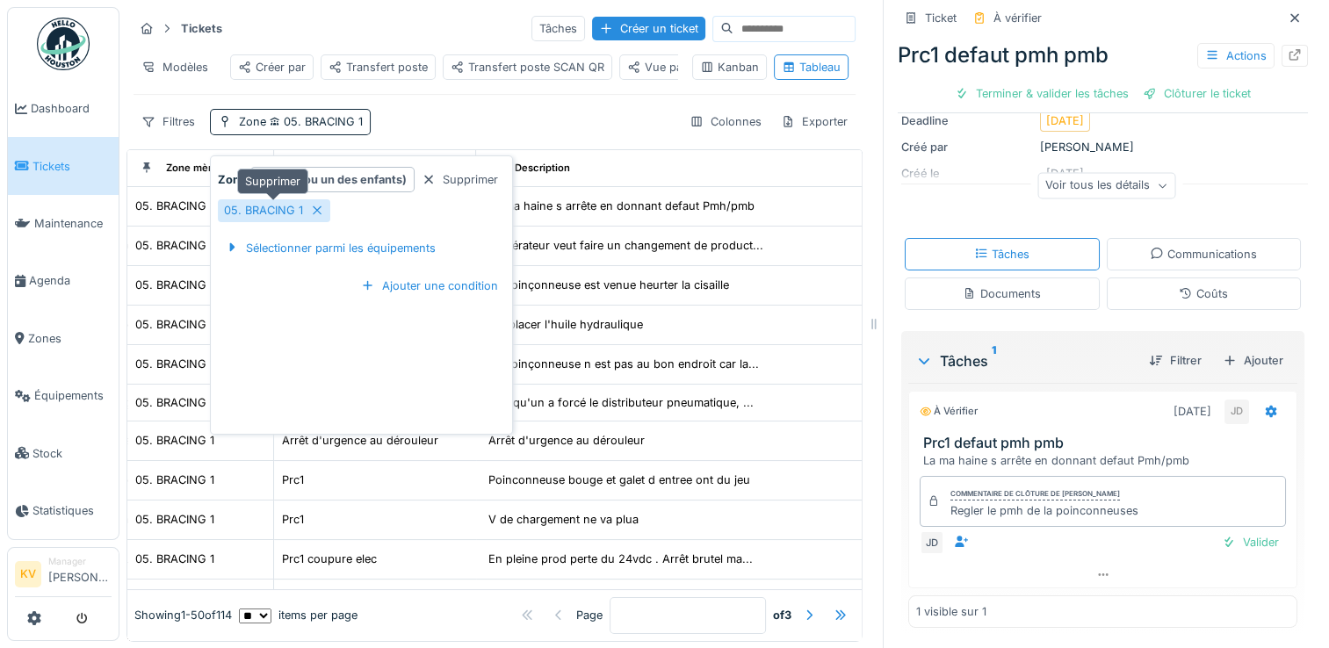
click at [306, 208] on div "05. BRACING 1" at bounding box center [274, 210] width 112 height 22
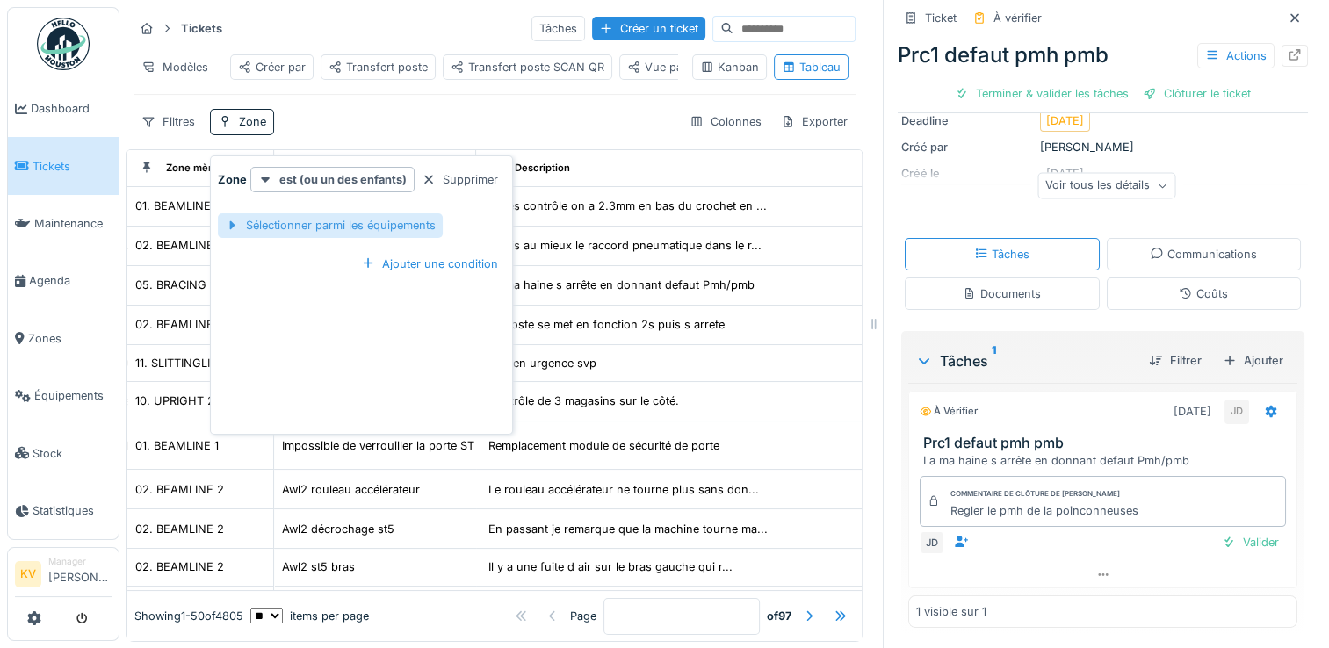
click at [327, 226] on div "Sélectionner parmi les équipements" at bounding box center [330, 226] width 225 height 24
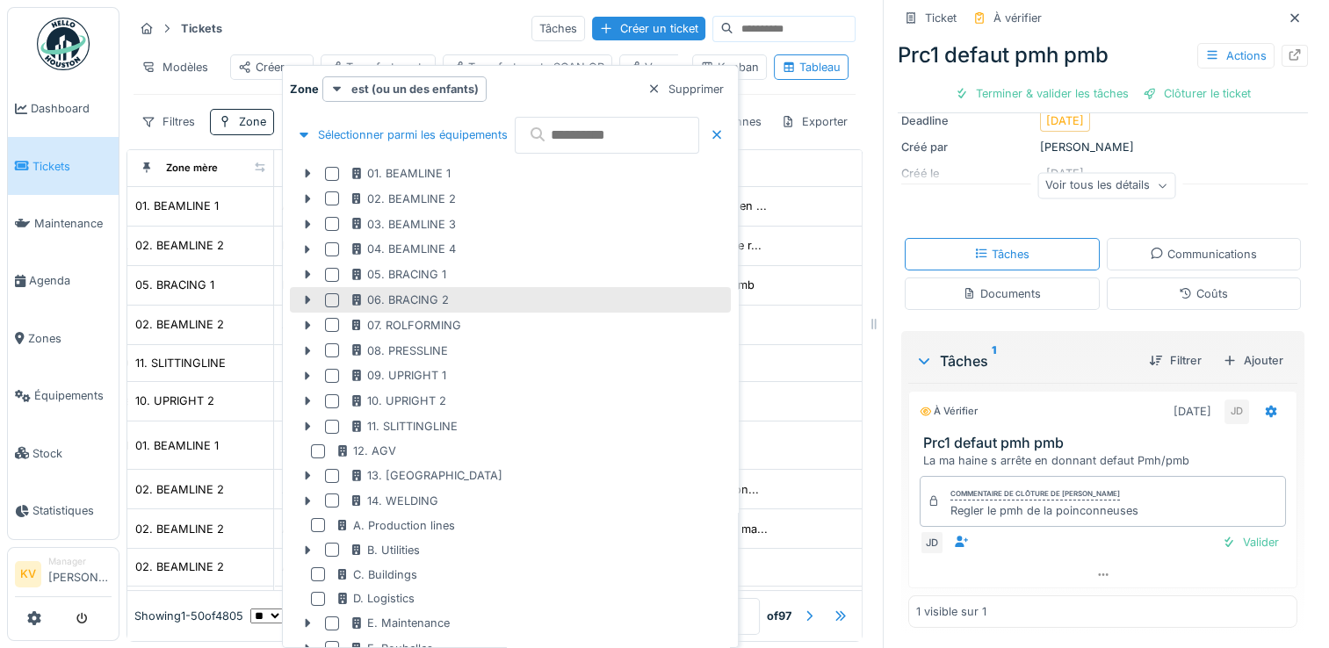
click at [328, 296] on div at bounding box center [332, 300] width 14 height 14
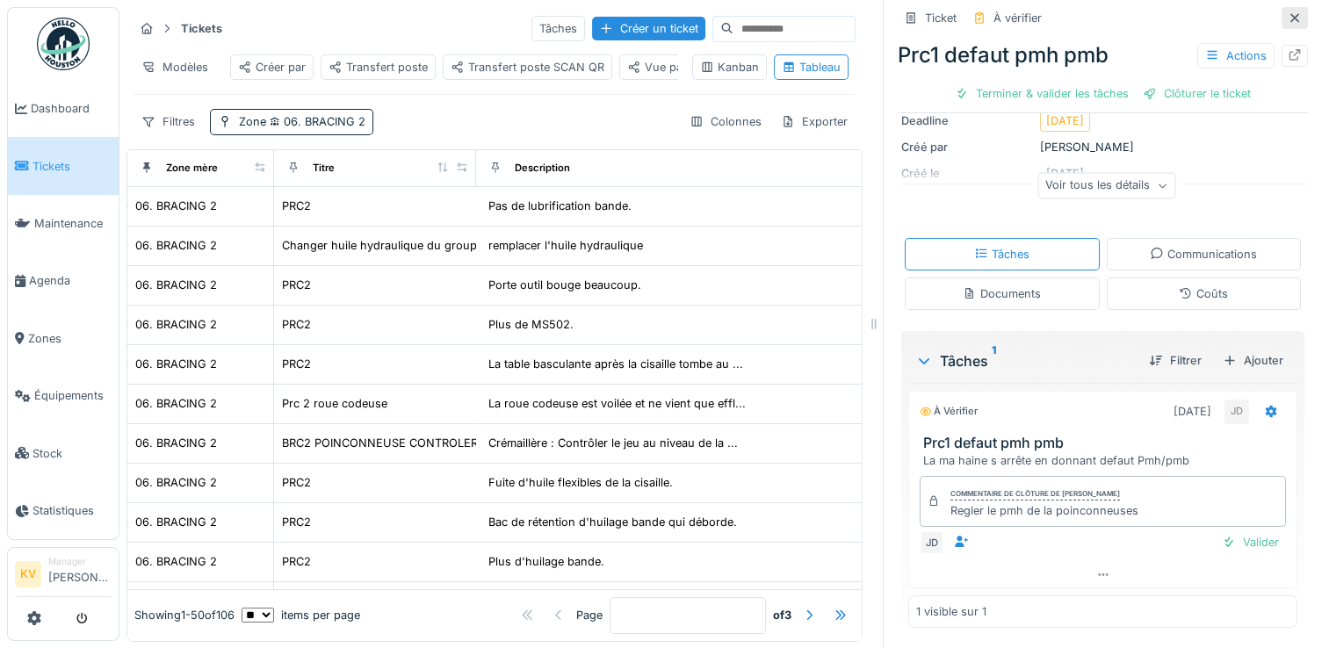
click at [1288, 23] on div at bounding box center [1295, 18] width 14 height 17
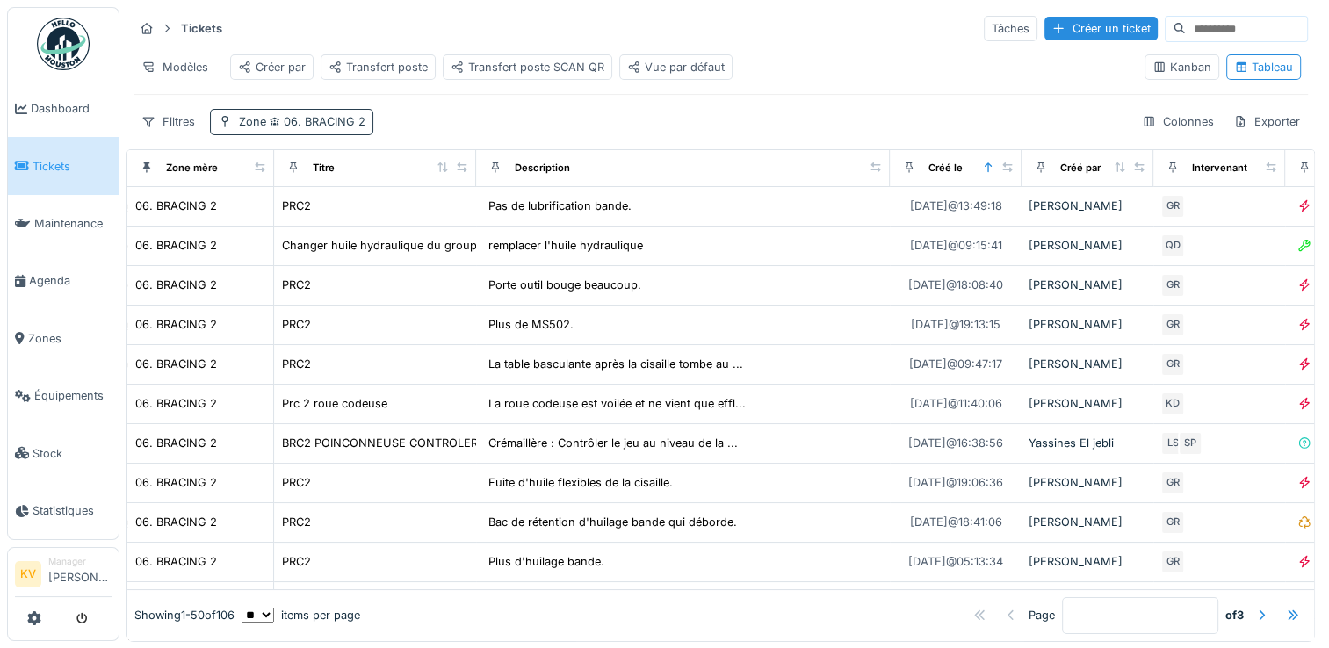
click at [334, 128] on span "06. BRACING 2" at bounding box center [315, 121] width 99 height 13
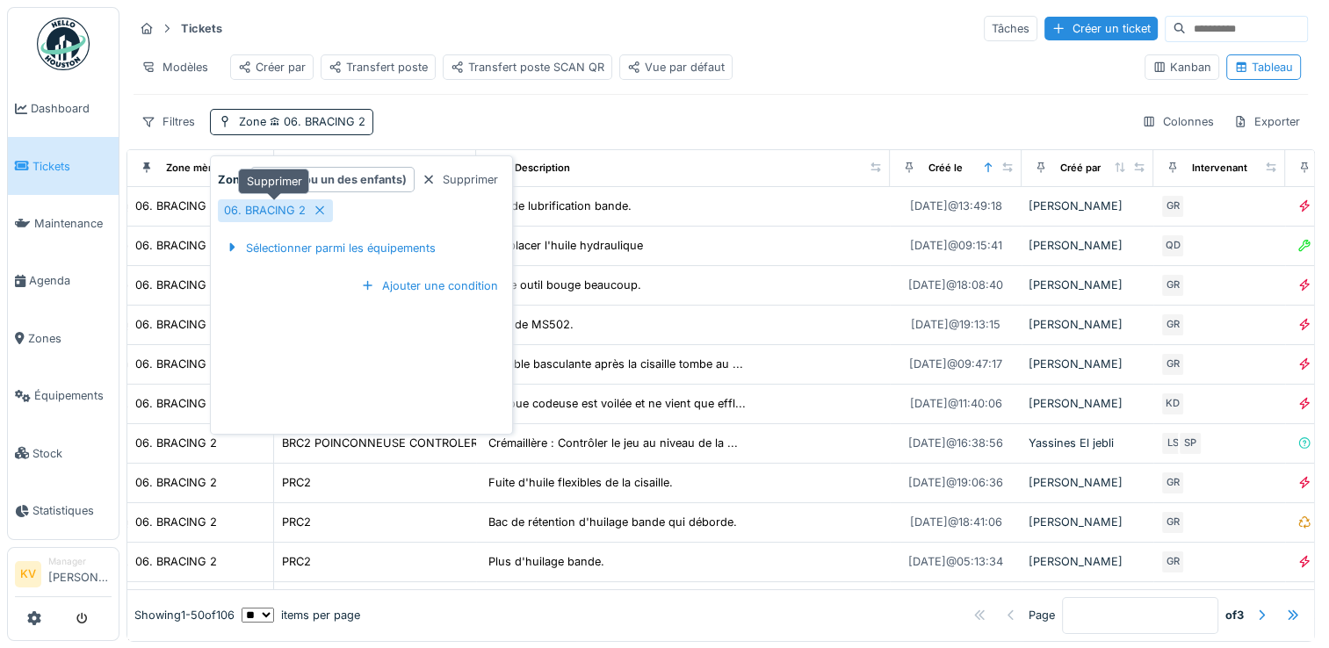
click at [320, 206] on icon at bounding box center [320, 210] width 14 height 11
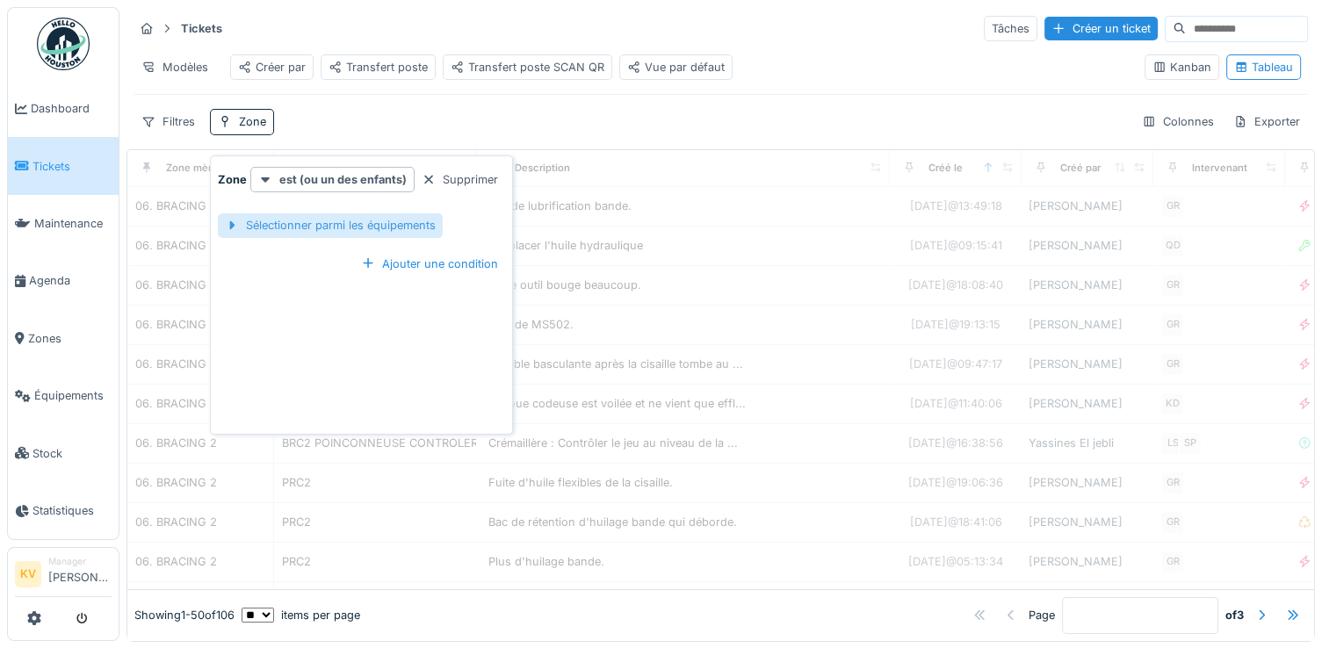
click at [316, 219] on div "Sélectionner parmi les équipements" at bounding box center [330, 226] width 225 height 24
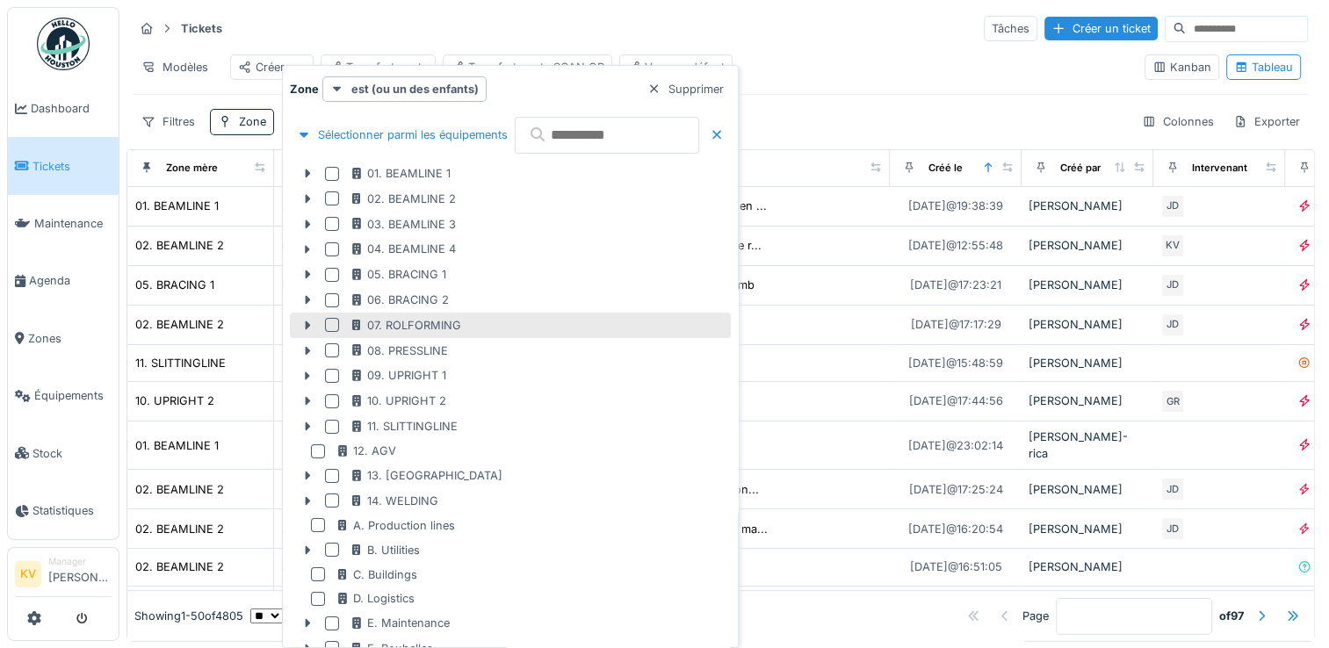
click at [330, 325] on div at bounding box center [332, 325] width 14 height 14
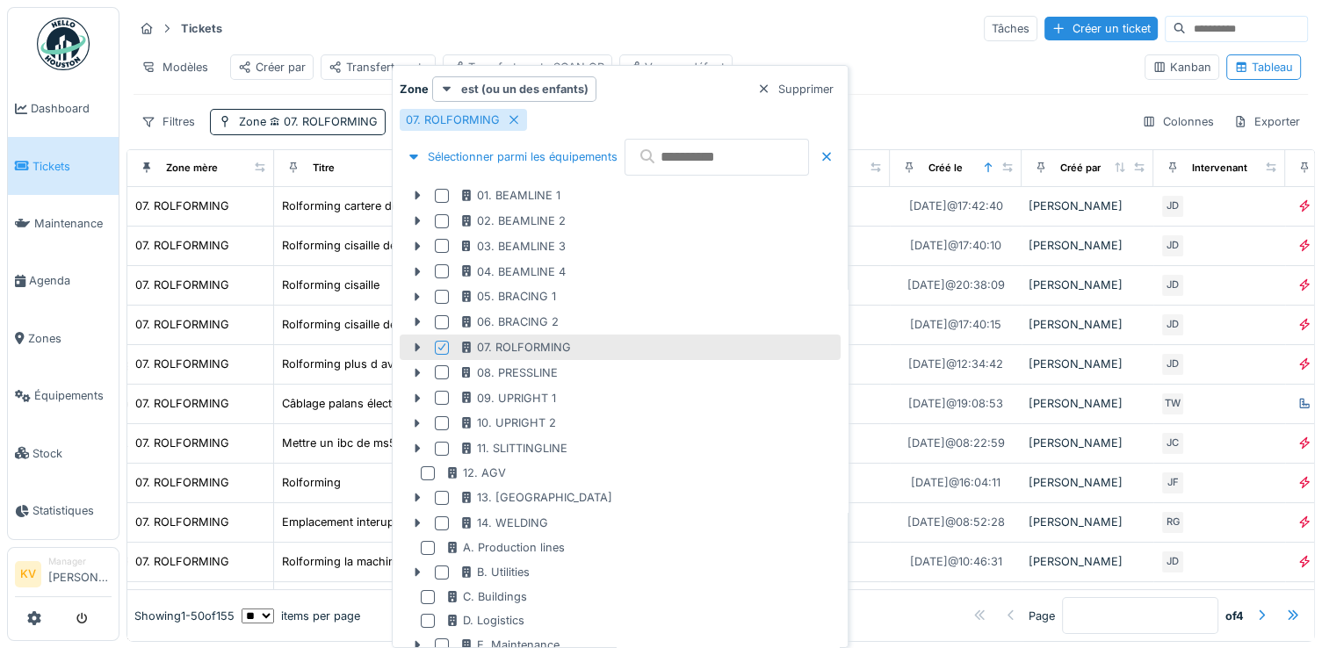
click at [714, 32] on div "Tickets Tâches Créer un ticket" at bounding box center [721, 28] width 1175 height 29
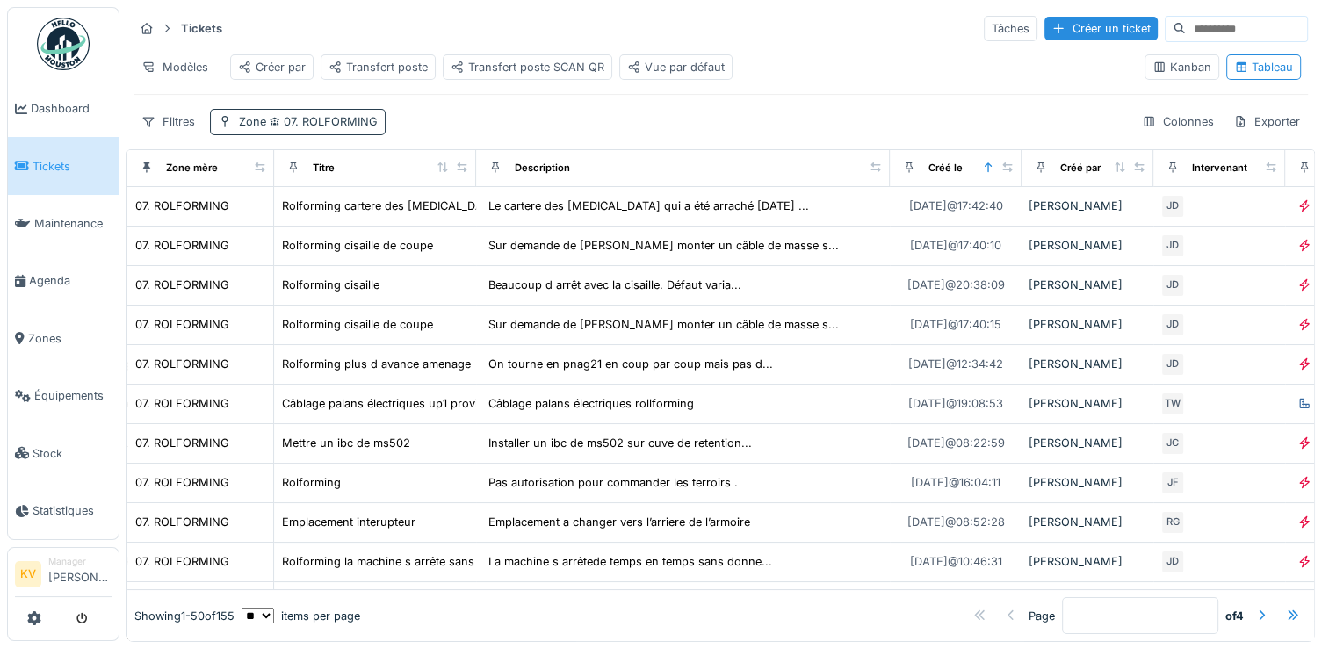
click at [337, 128] on span "07. ROLFORMING" at bounding box center [322, 121] width 112 height 13
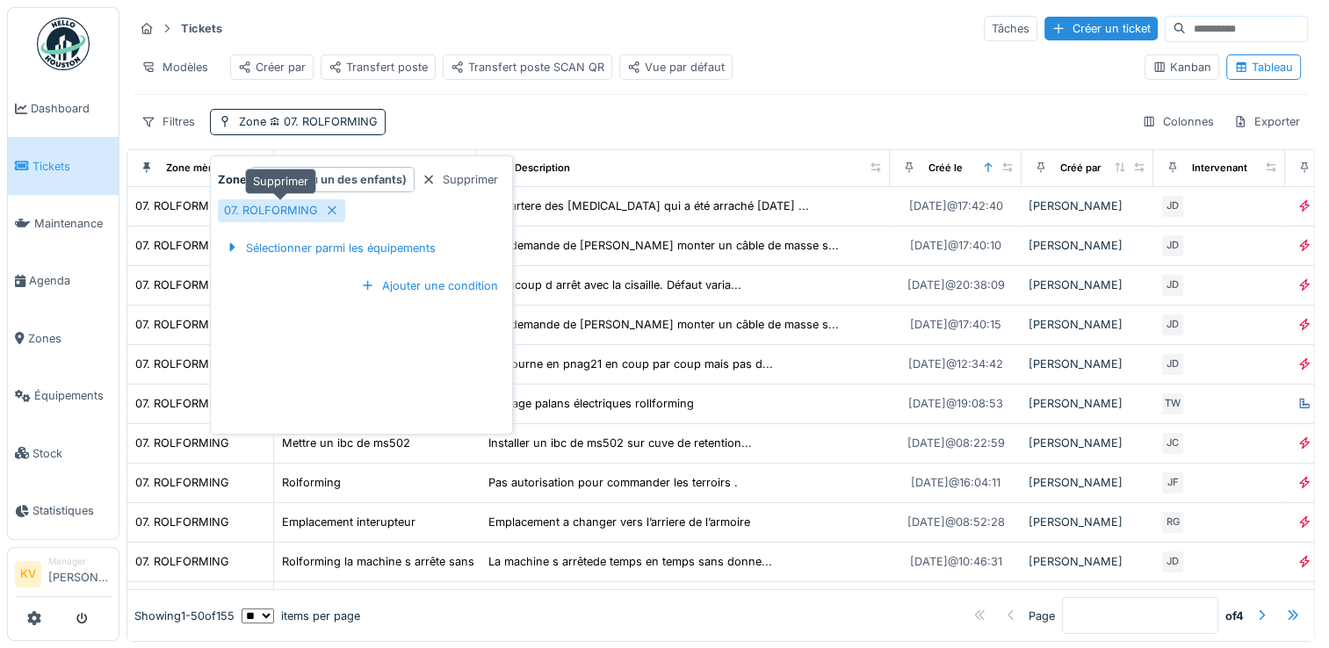
click at [328, 207] on icon at bounding box center [332, 210] width 9 height 9
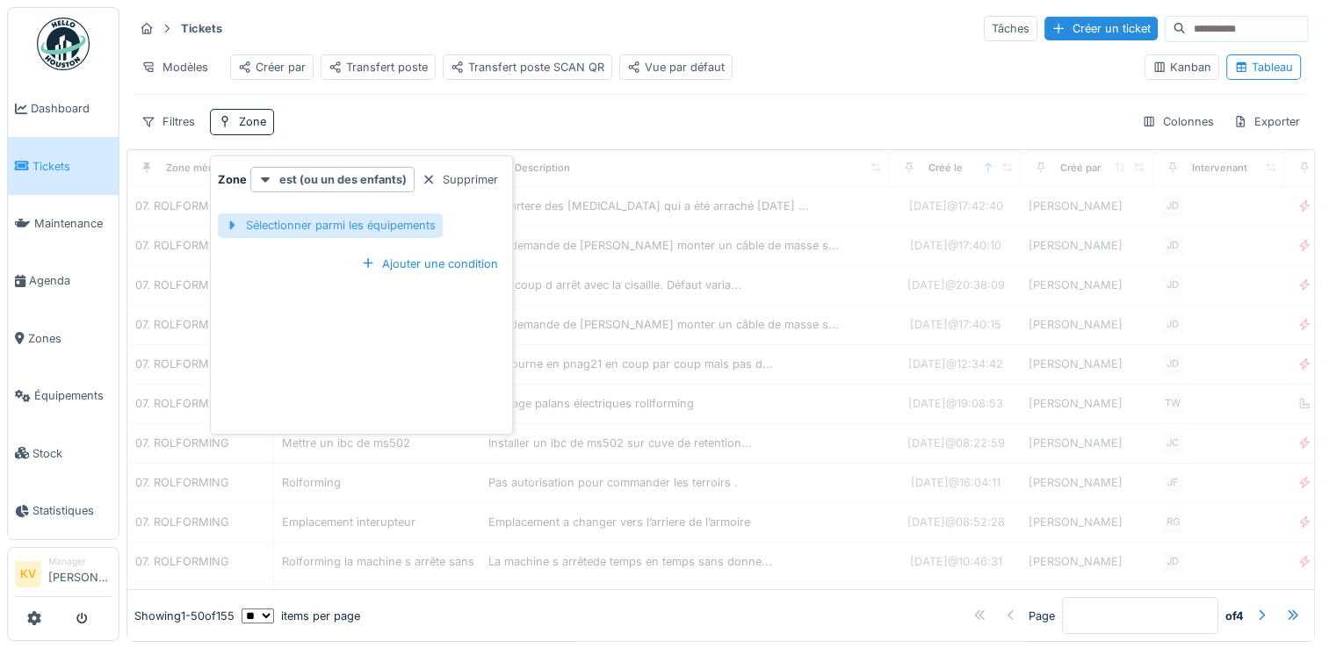
click at [337, 227] on div "Sélectionner parmi les équipements" at bounding box center [330, 226] width 225 height 24
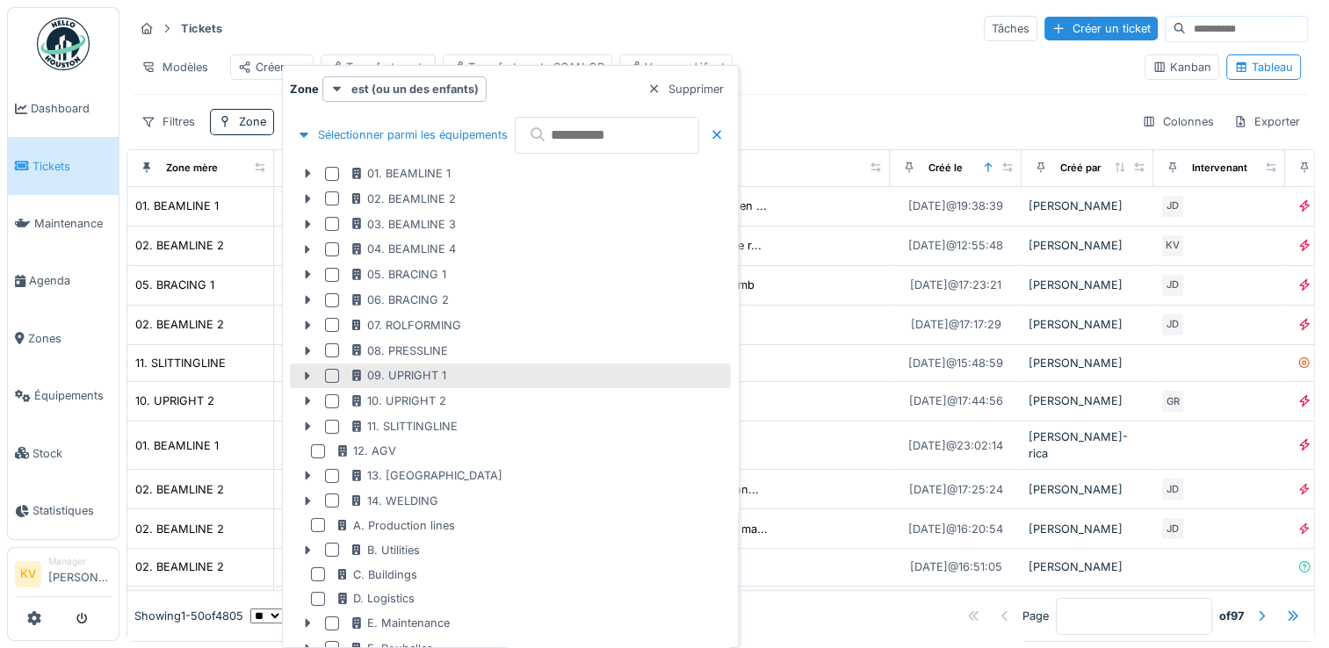
click at [331, 375] on div at bounding box center [332, 376] width 14 height 14
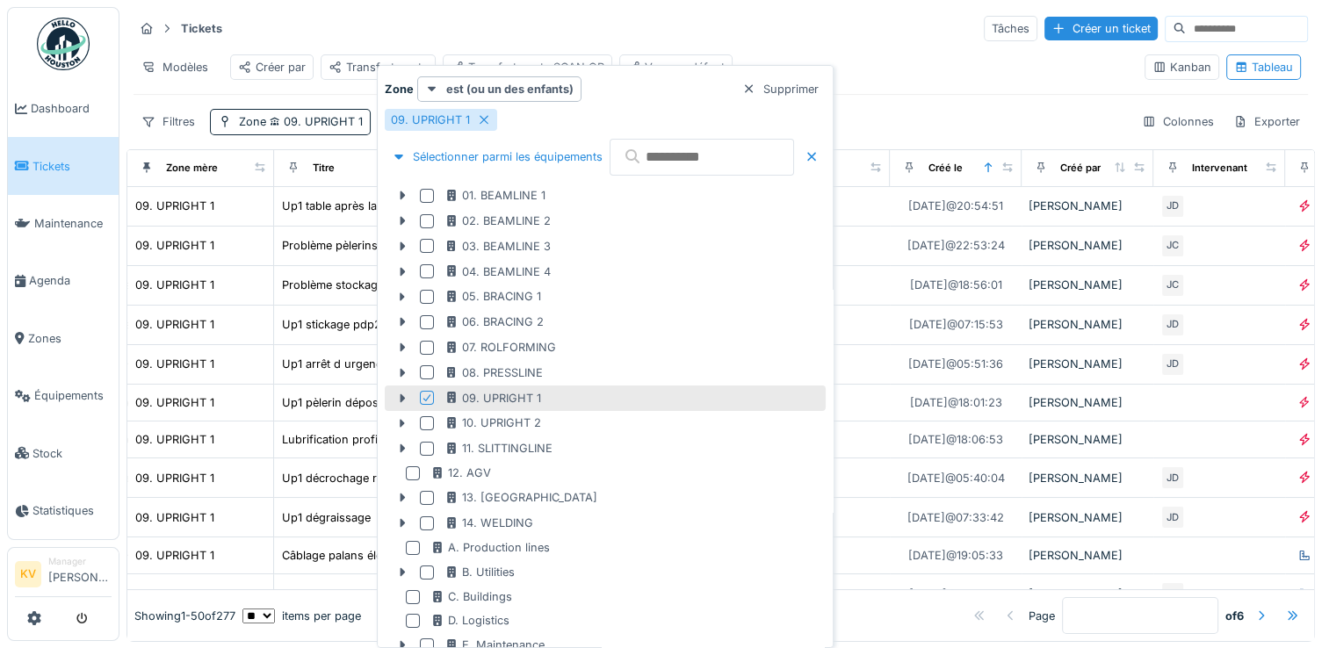
click at [505, 35] on div "Tickets Tâches Créer un ticket" at bounding box center [721, 28] width 1175 height 29
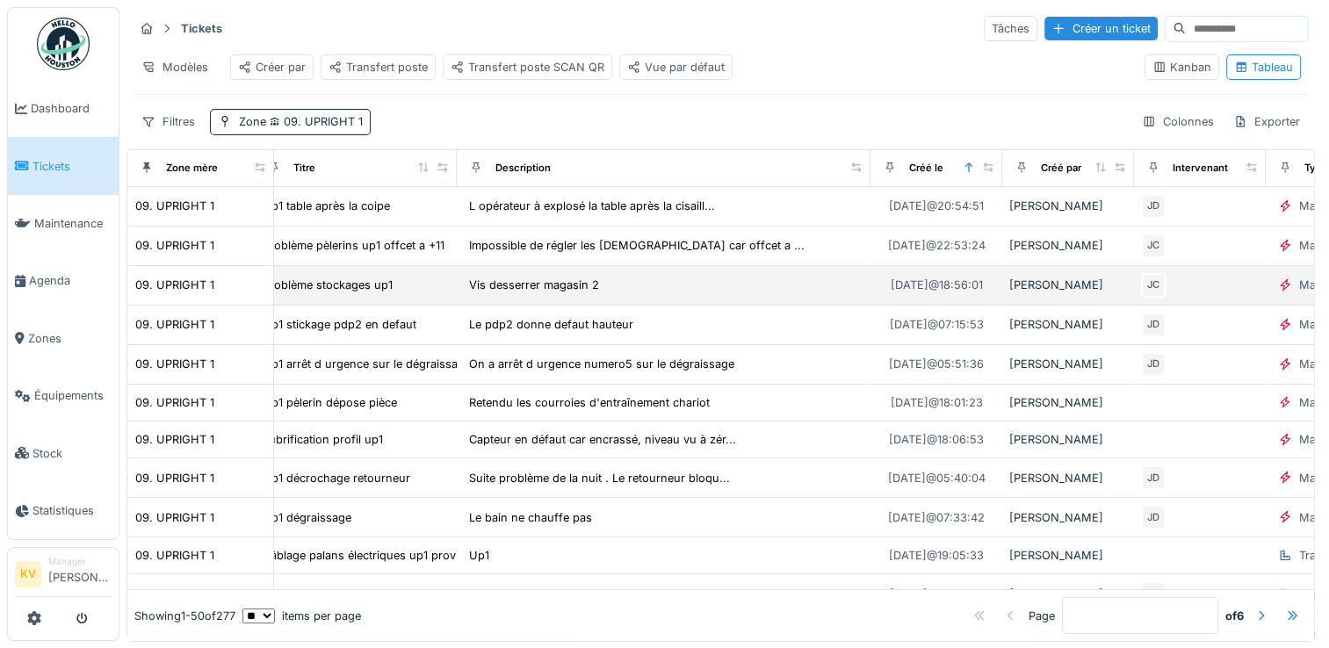
scroll to position [0, 234]
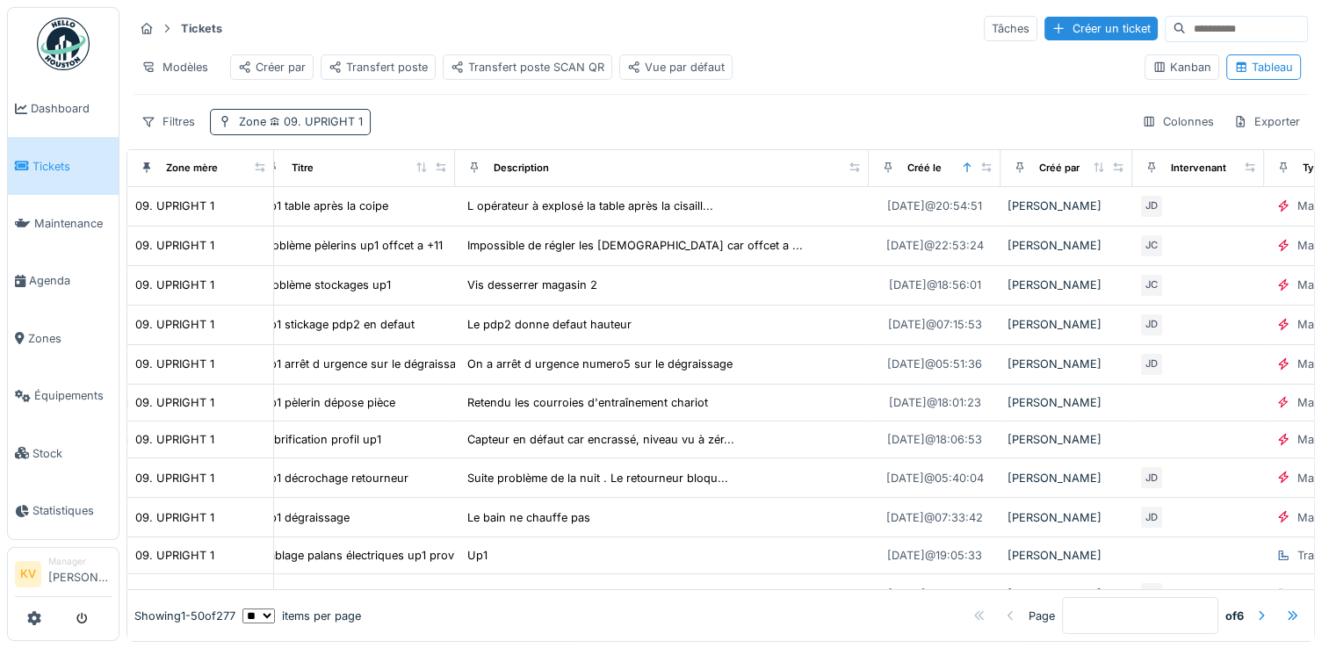
click at [349, 128] on span "09. UPRIGHT 1" at bounding box center [314, 121] width 97 height 13
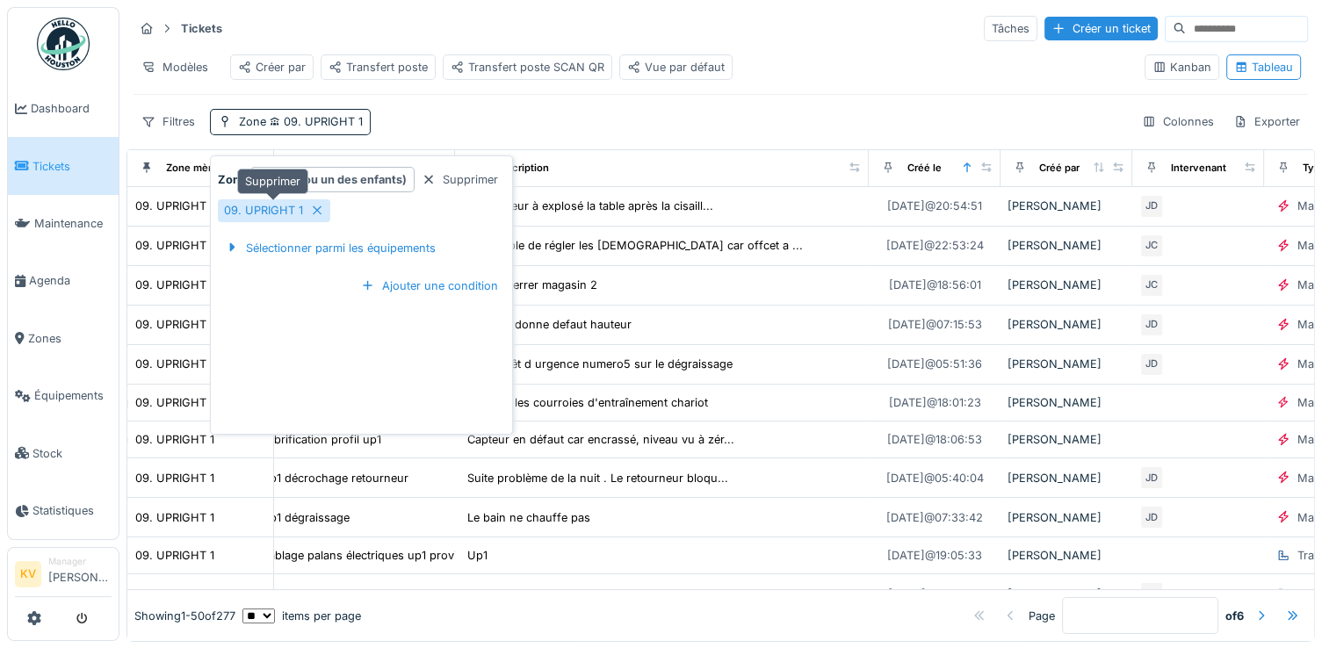
click at [313, 206] on icon at bounding box center [317, 210] width 14 height 11
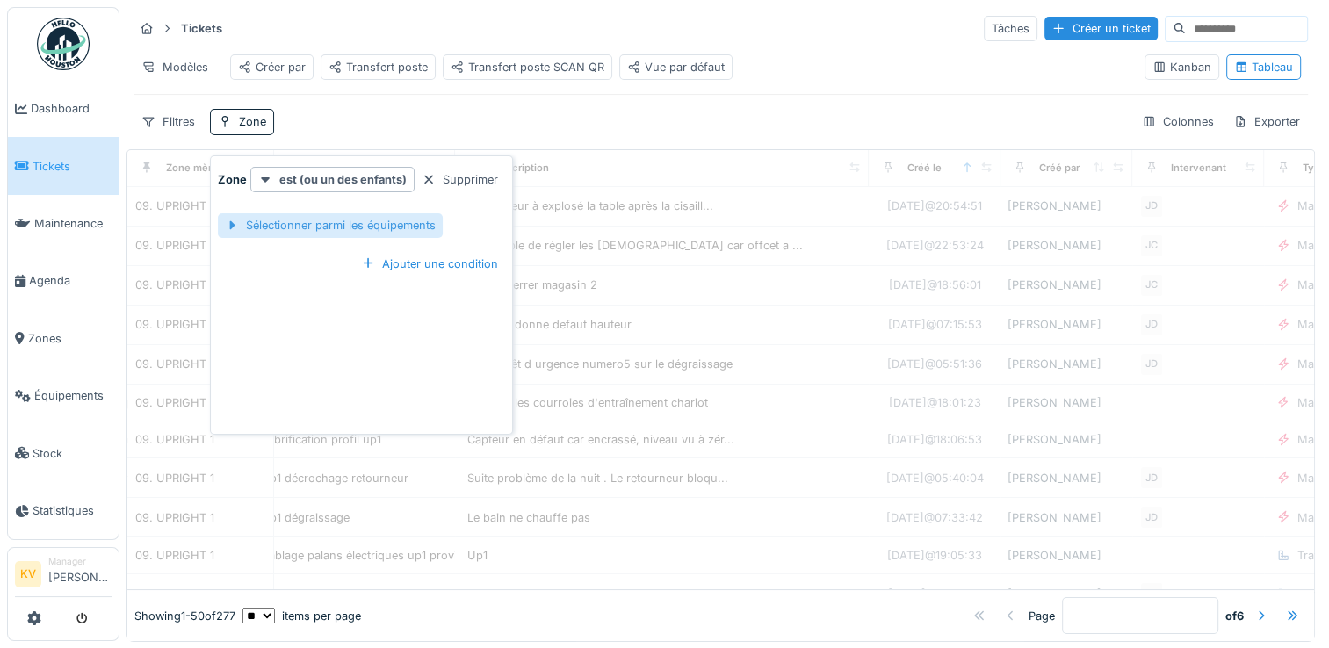
click at [332, 229] on div "Sélectionner parmi les équipements" at bounding box center [330, 226] width 225 height 24
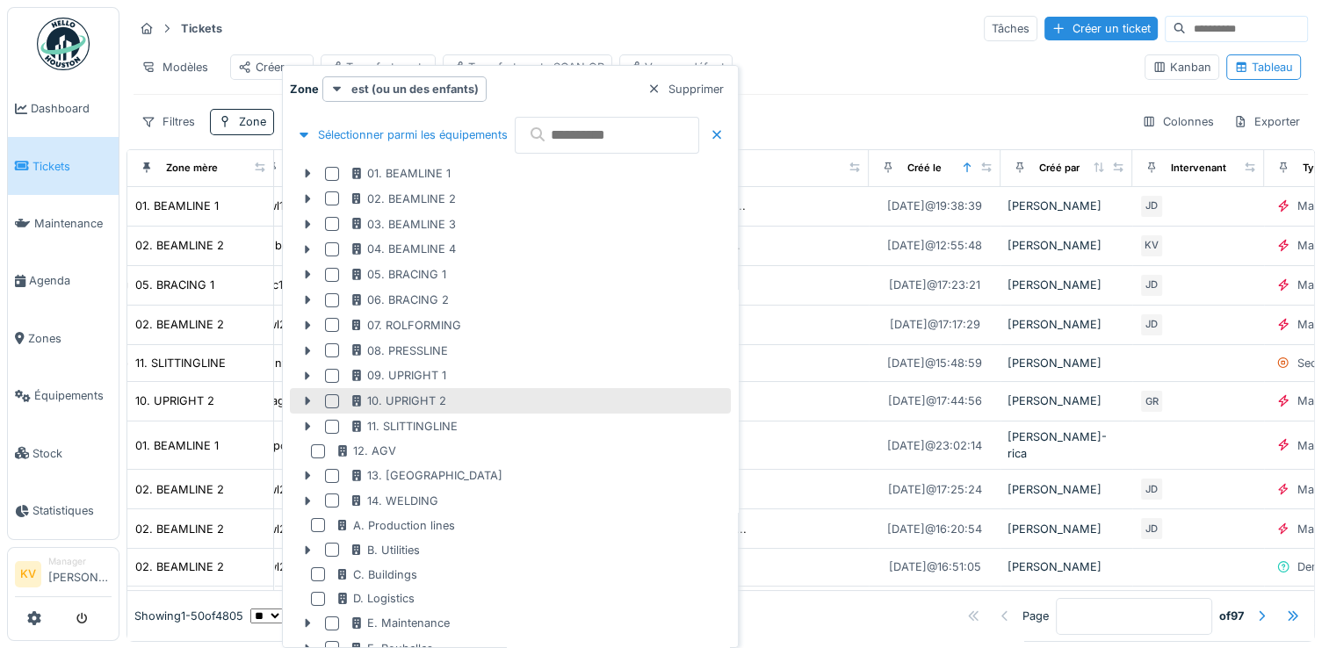
click at [330, 402] on div at bounding box center [332, 401] width 14 height 14
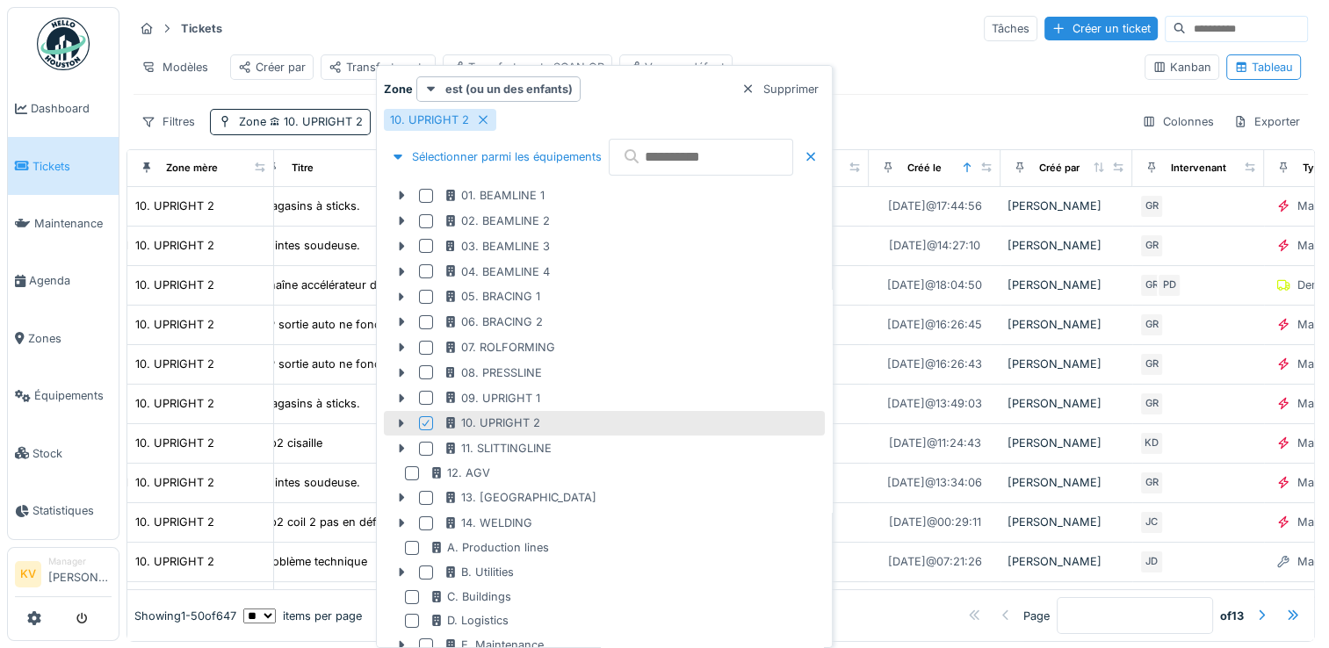
click at [570, 18] on div "Tickets Tâches Créer un ticket" at bounding box center [721, 28] width 1175 height 29
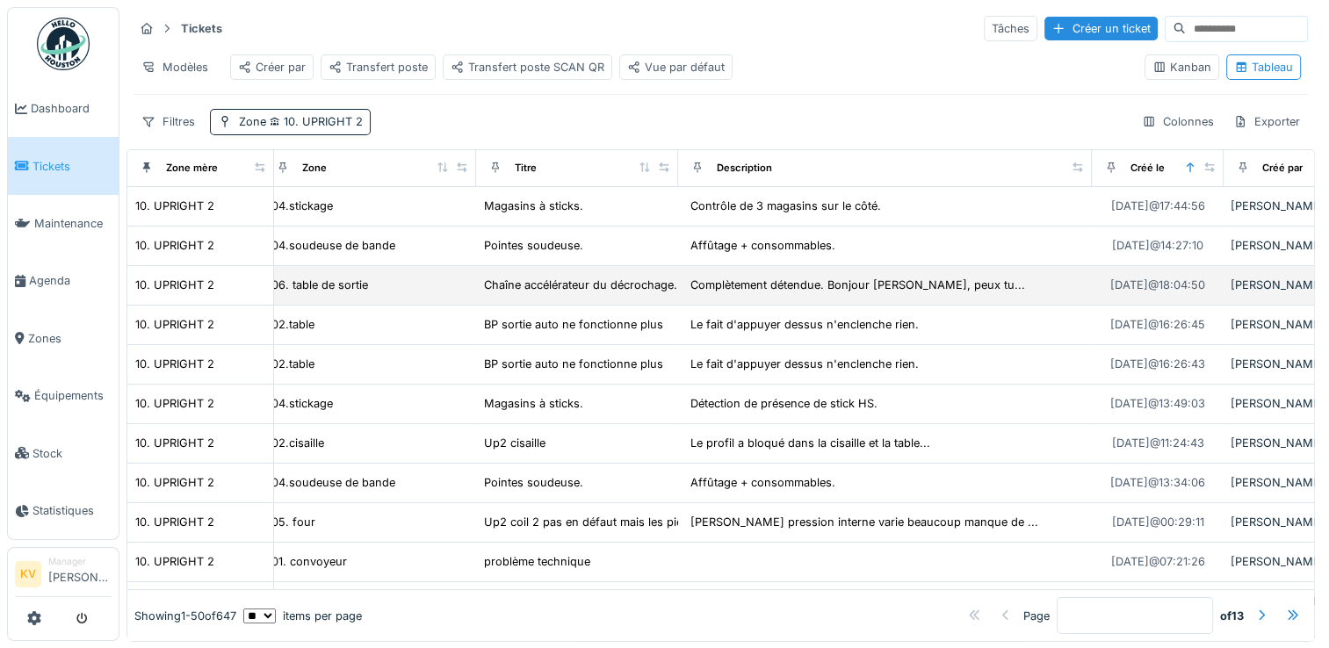
scroll to position [0, 0]
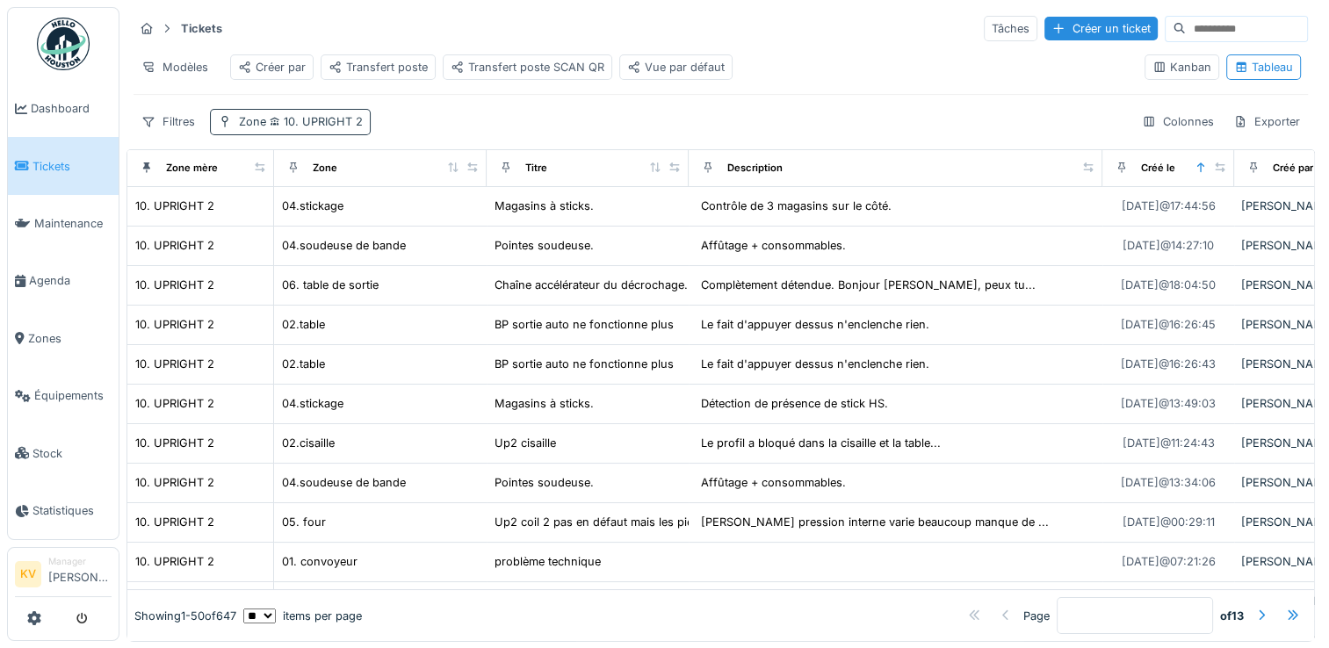
click at [344, 128] on span "10. UPRIGHT 2" at bounding box center [314, 121] width 97 height 13
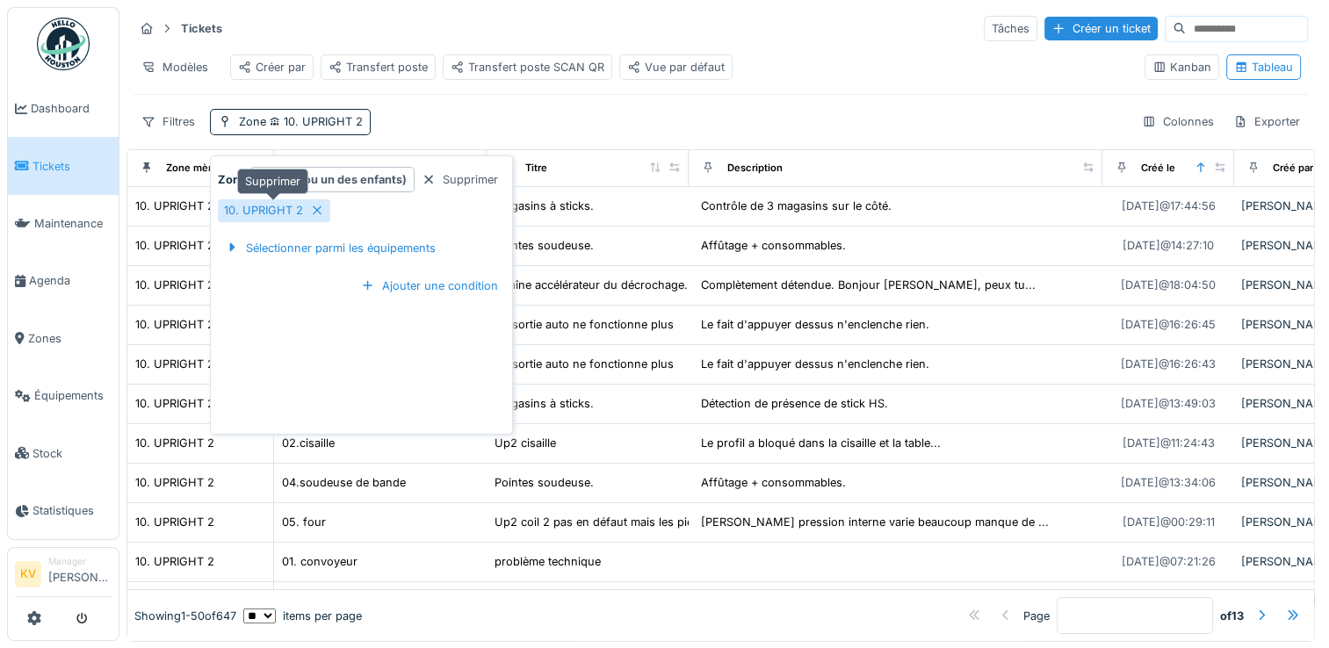
click at [313, 216] on div at bounding box center [317, 210] width 14 height 17
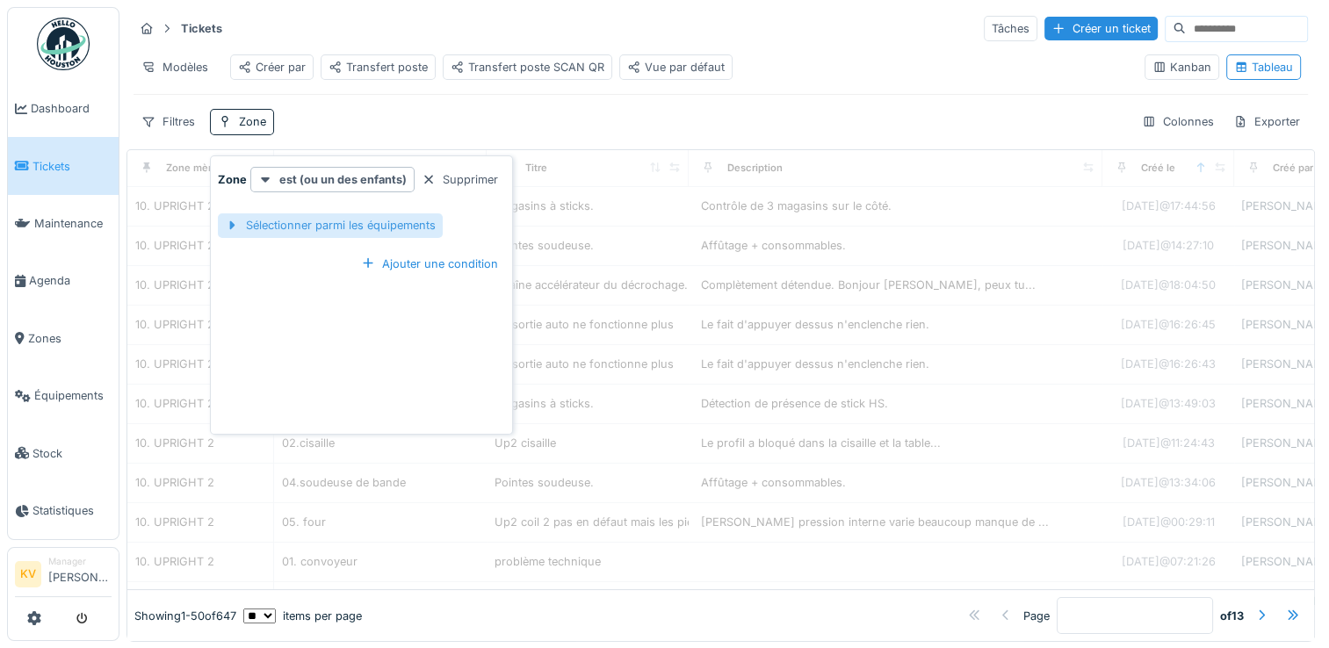
click at [320, 222] on div "Sélectionner parmi les équipements" at bounding box center [330, 226] width 225 height 24
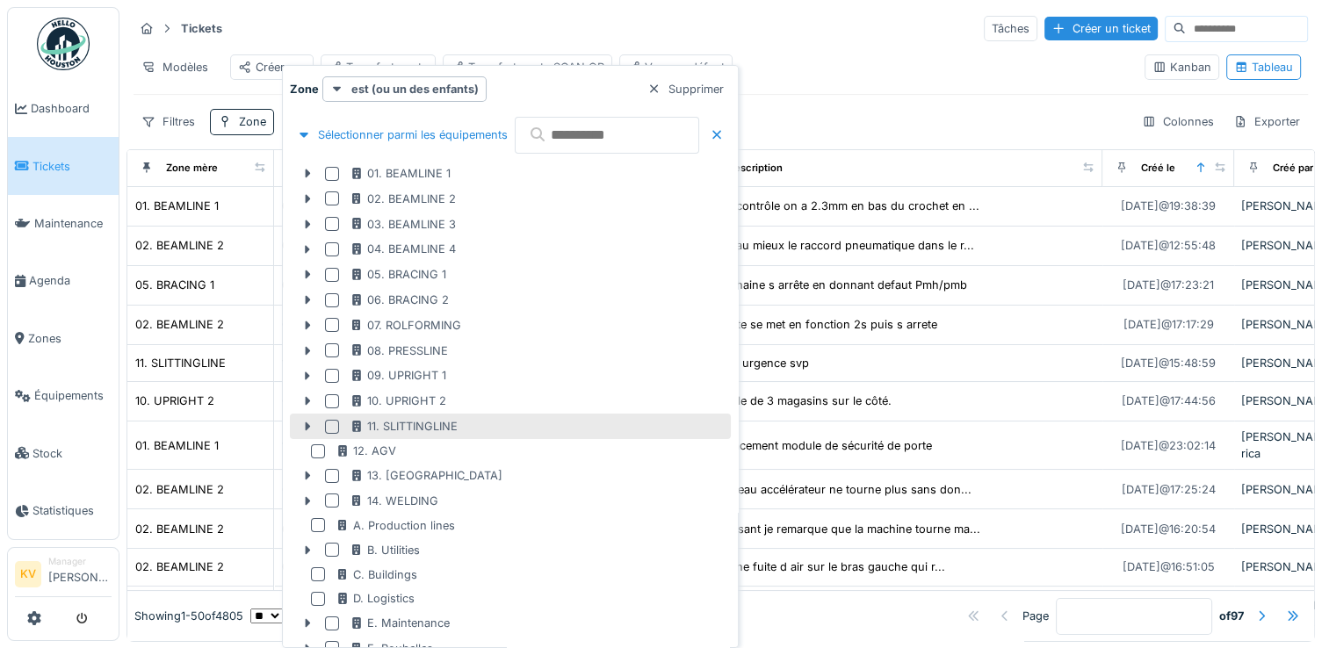
click at [327, 427] on div at bounding box center [332, 427] width 14 height 14
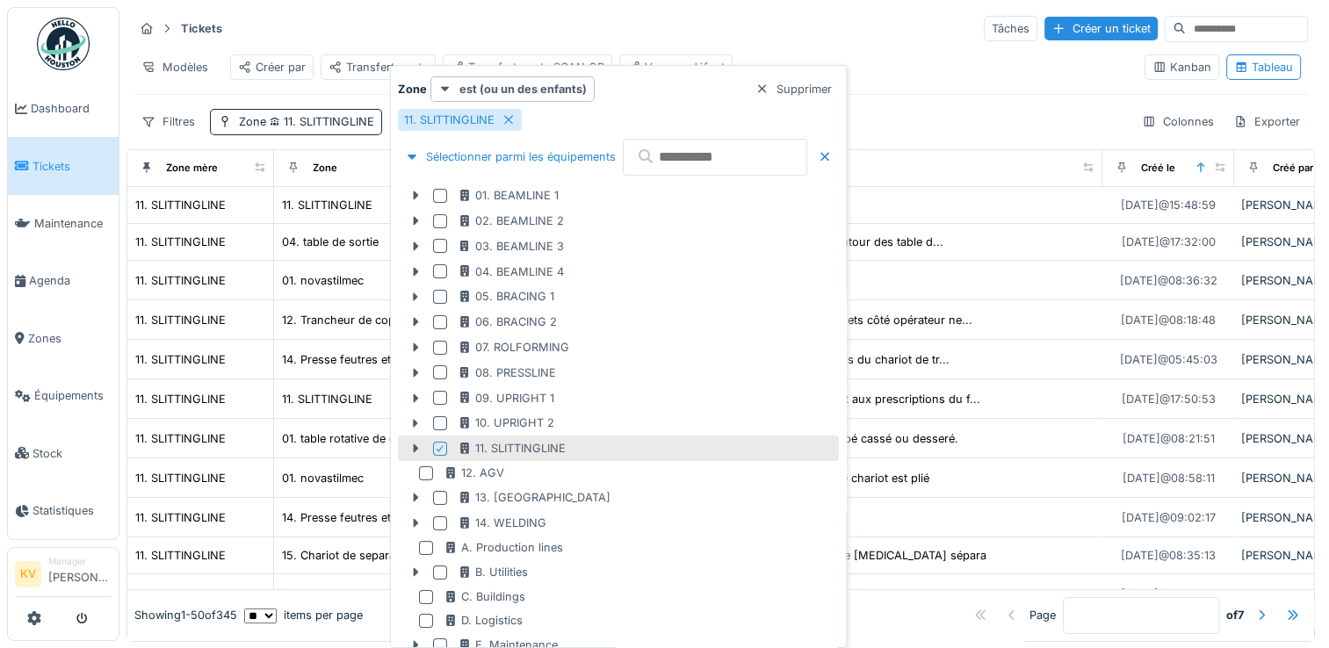
click at [977, 132] on div "Filtres Zone 11. SLITTINGLINE Colonnes Exporter" at bounding box center [721, 121] width 1175 height 25
